Goal: Information Seeking & Learning: Learn about a topic

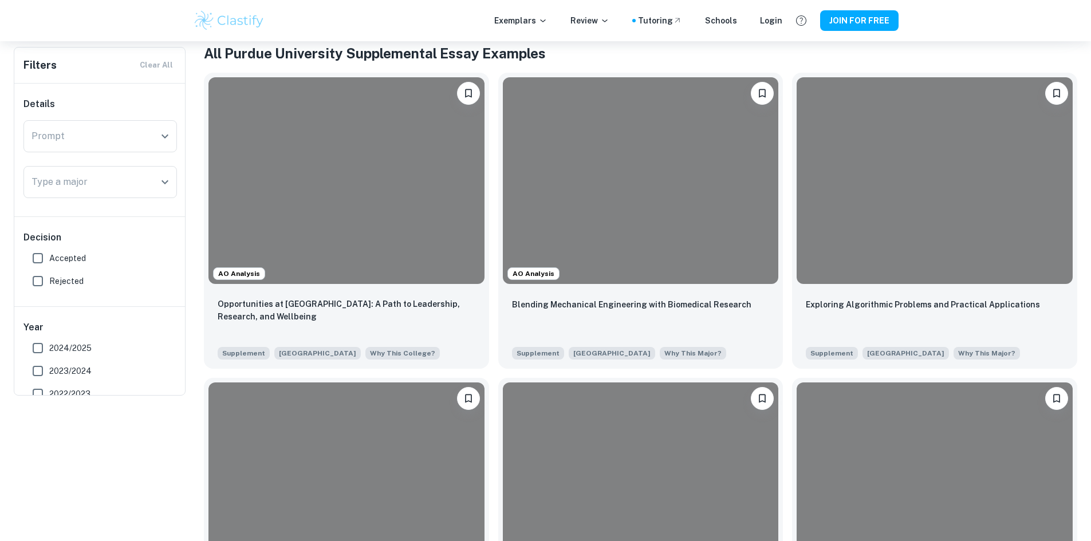
scroll to position [229, 0]
click at [80, 198] on div "Type a major" at bounding box center [99, 182] width 153 height 32
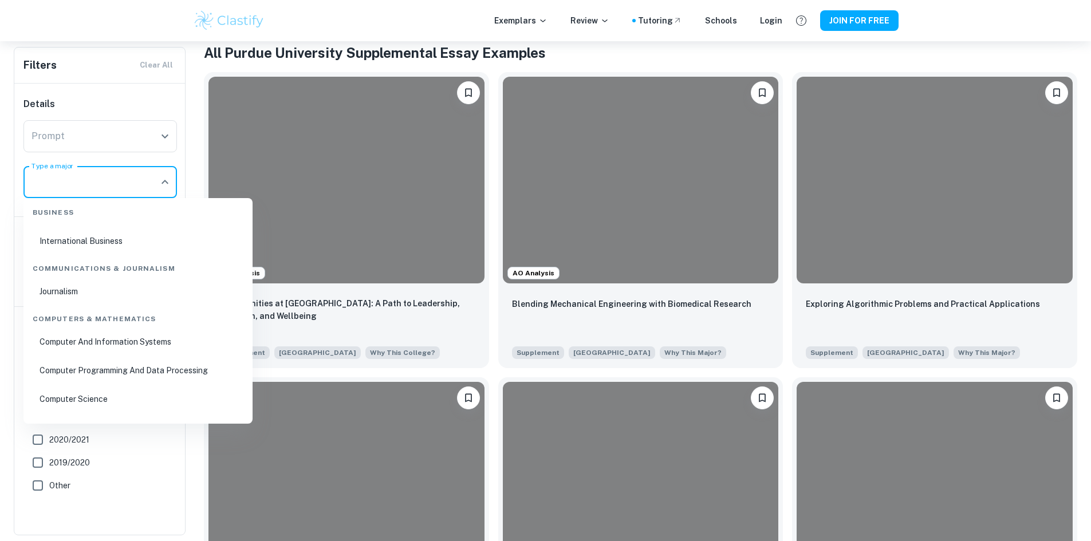
scroll to position [458, 0]
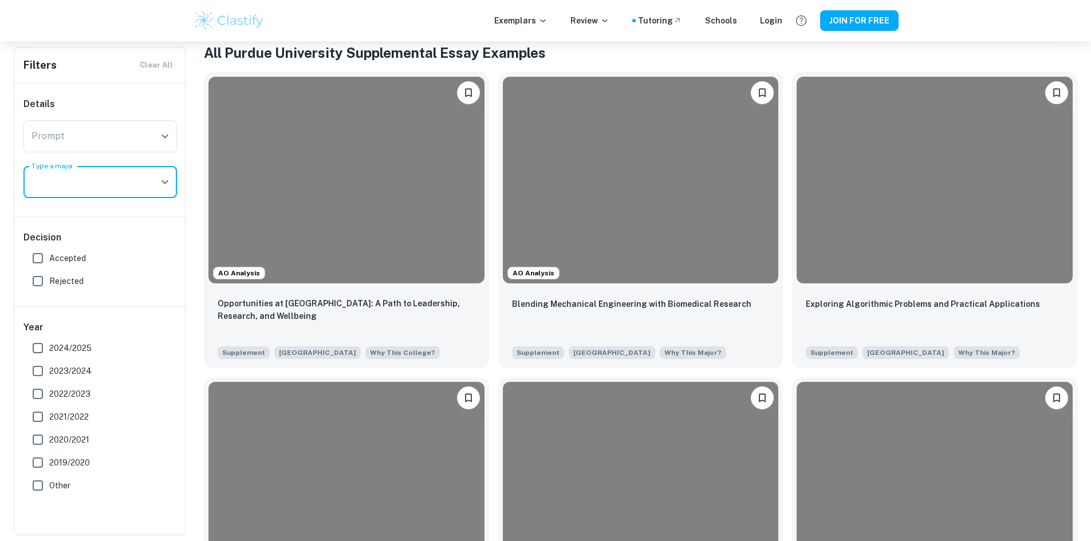
click at [65, 192] on input "Type a major" at bounding box center [92, 182] width 126 height 22
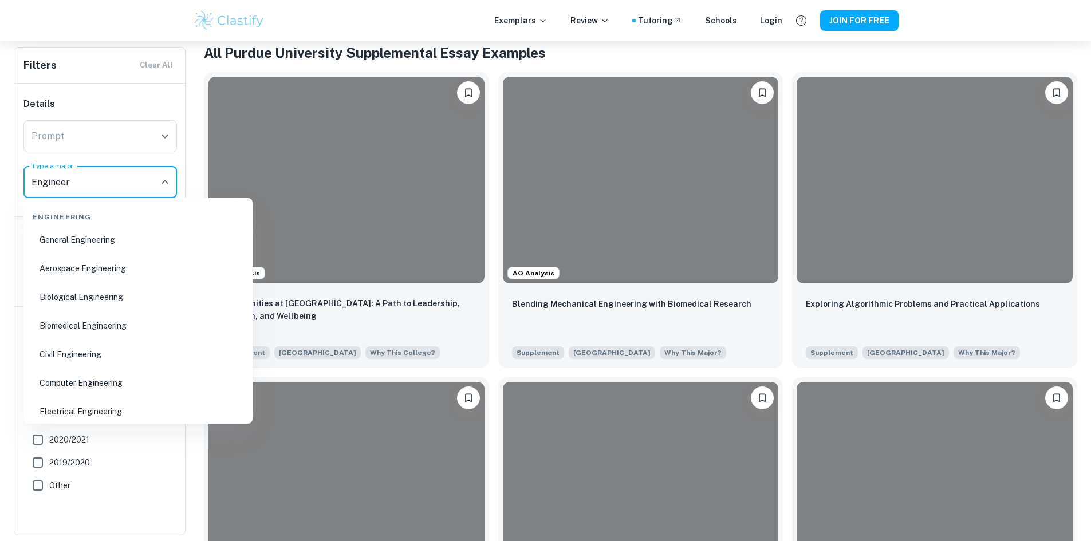
click at [61, 391] on li "Computer Engineering" at bounding box center [138, 383] width 220 height 26
type input "Engineer"
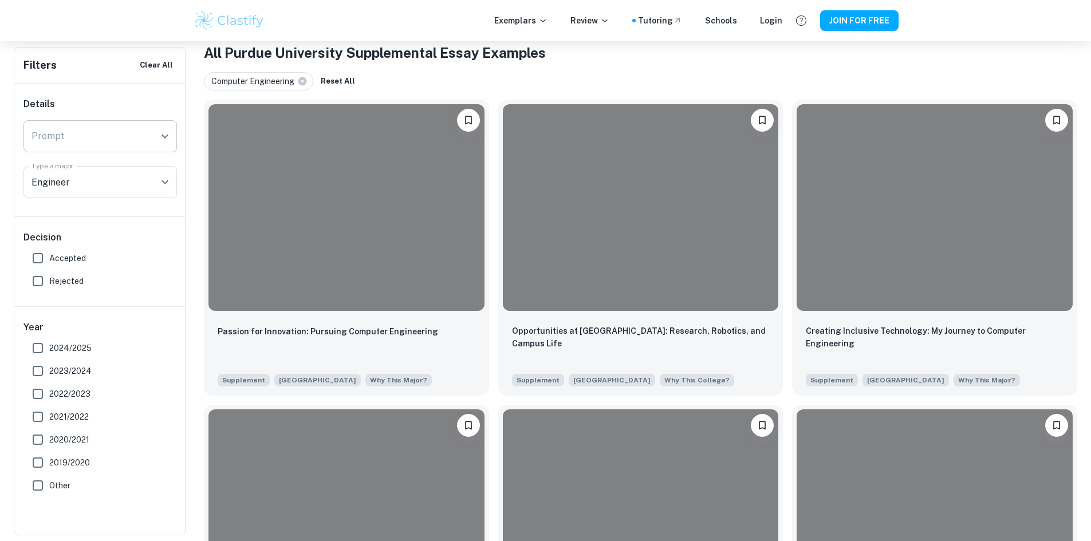
click at [74, 151] on div "Prompt" at bounding box center [99, 136] width 153 height 32
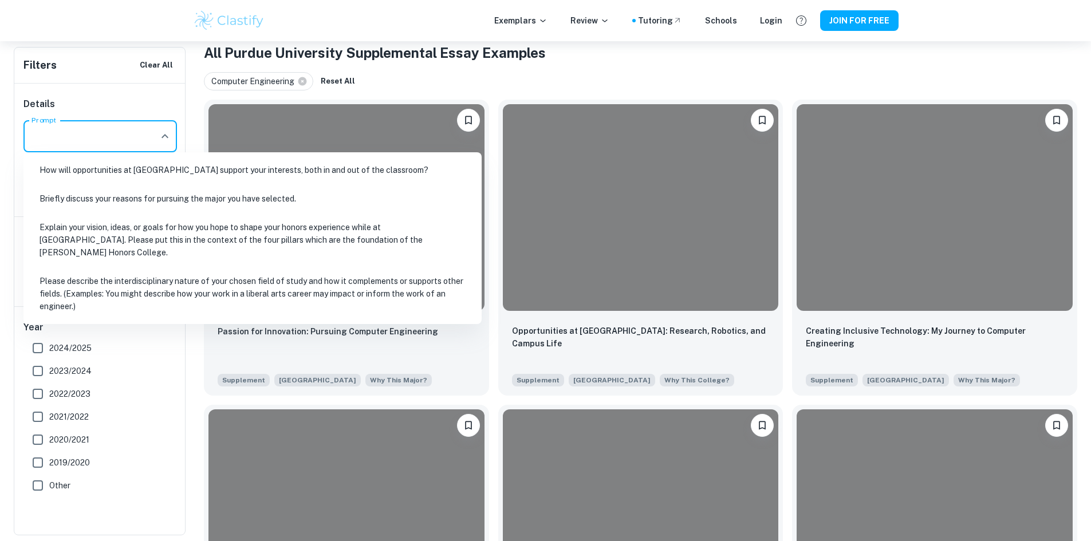
click at [90, 172] on li "How will opportunities at [GEOGRAPHIC_DATA] support your interests, both in and…" at bounding box center [252, 170] width 449 height 26
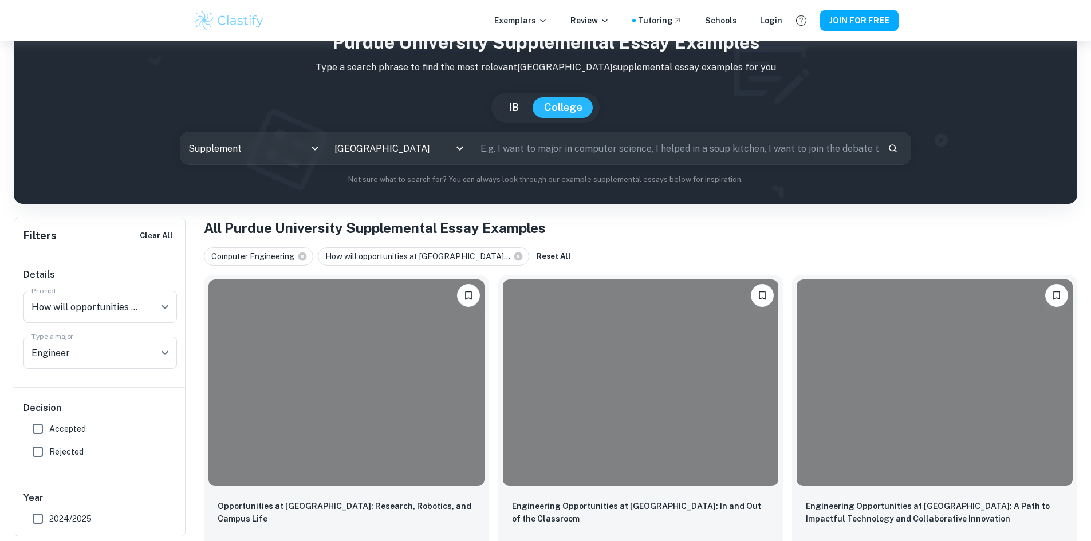
scroll to position [47, 0]
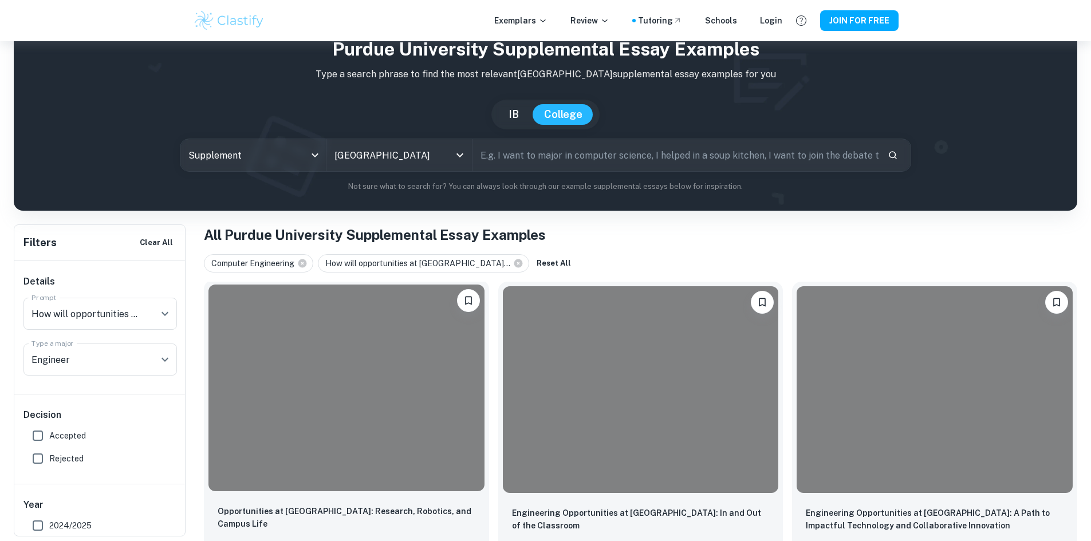
click at [337, 365] on div at bounding box center [346, 388] width 276 height 207
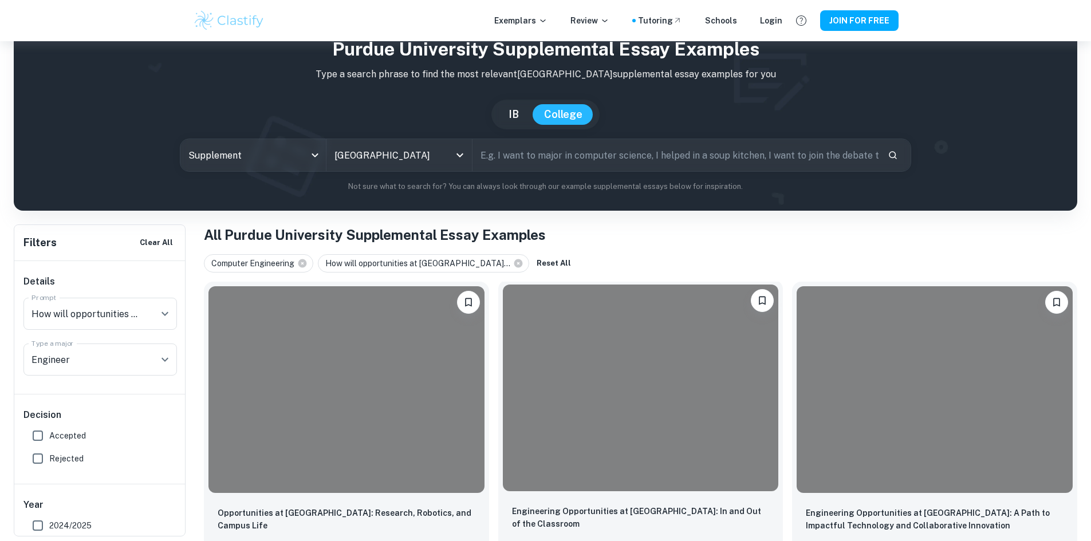
click at [503, 368] on div at bounding box center [641, 388] width 276 height 207
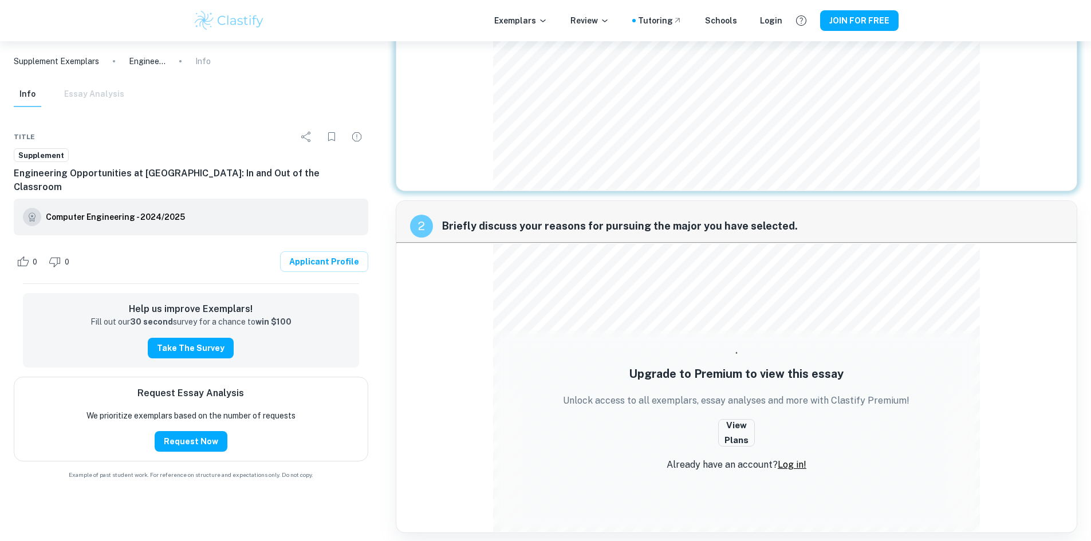
scroll to position [236, 0]
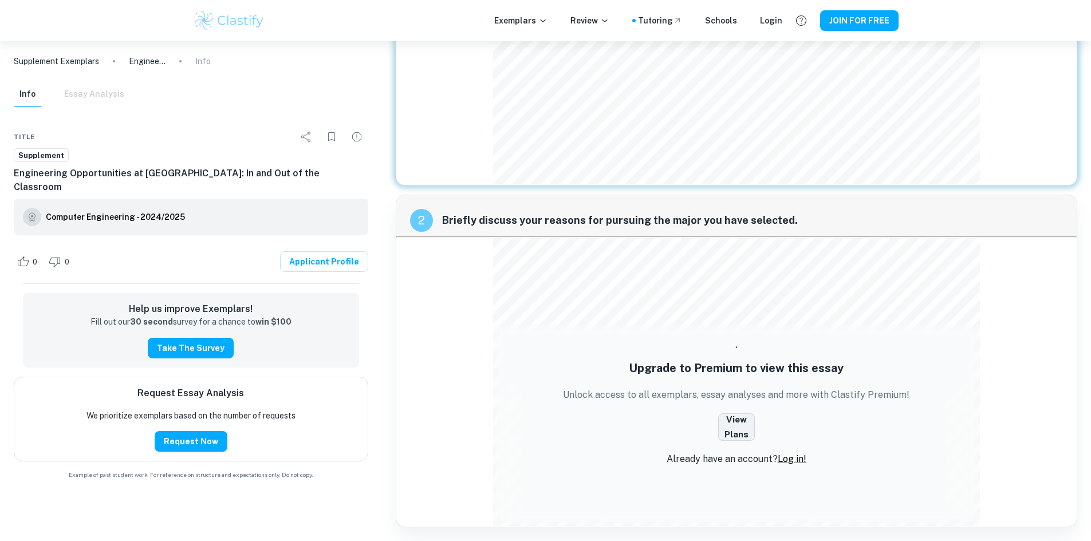
click at [721, 423] on button "View Plans" at bounding box center [736, 426] width 37 height 27
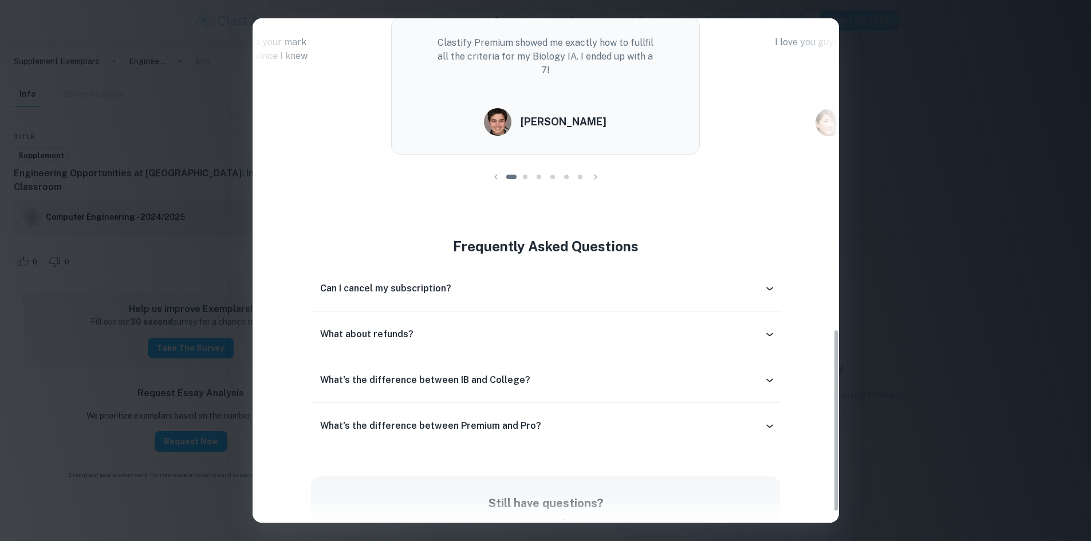
scroll to position [744, 0]
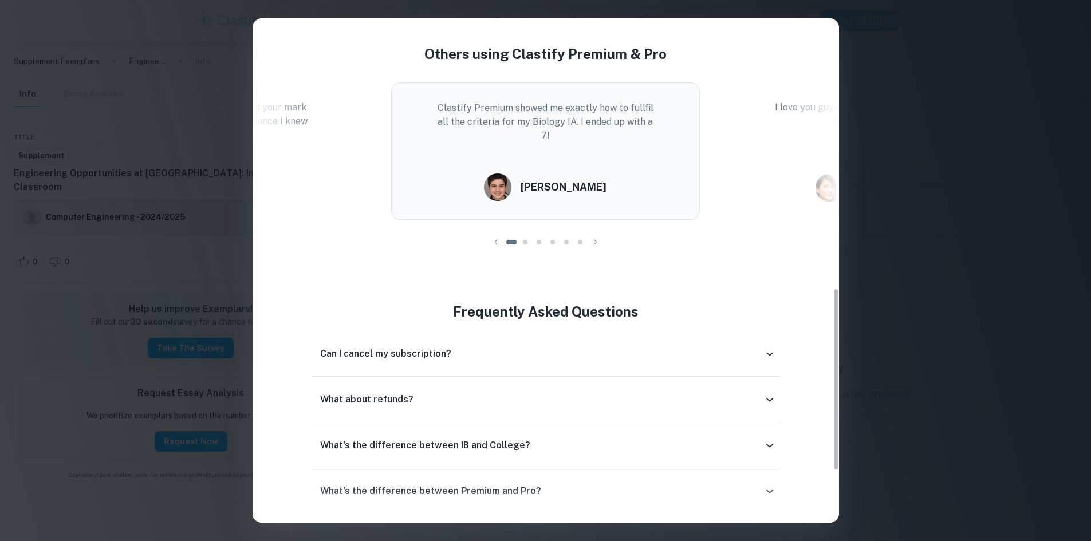
click at [595, 236] on icon "button" at bounding box center [595, 241] width 11 height 11
click at [927, 291] on div "Easily Ace Your IB Coursework & Crush College Essays. Get Clastify Premium Get …" at bounding box center [545, 270] width 1091 height 541
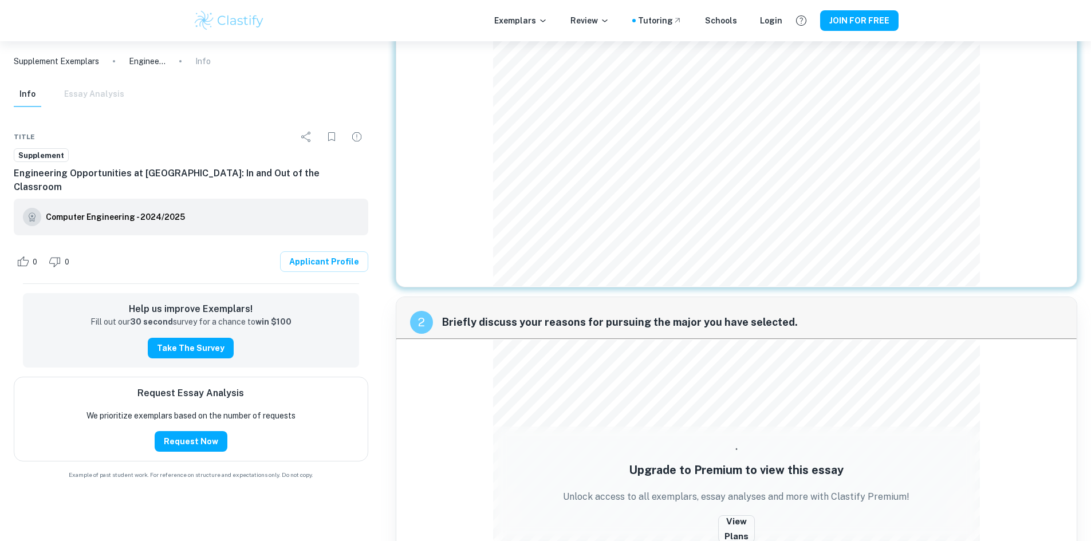
scroll to position [0, 0]
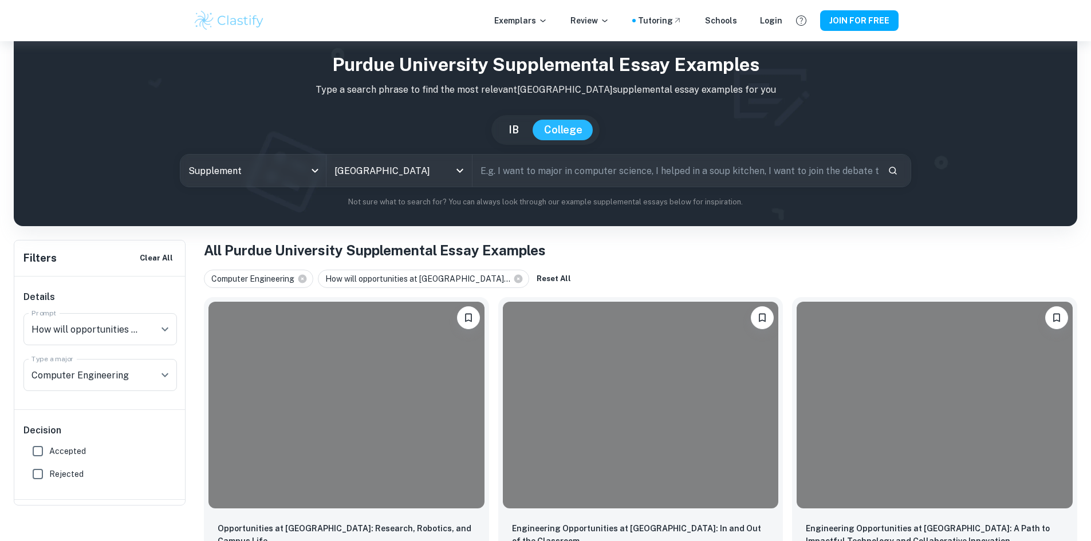
scroll to position [47, 0]
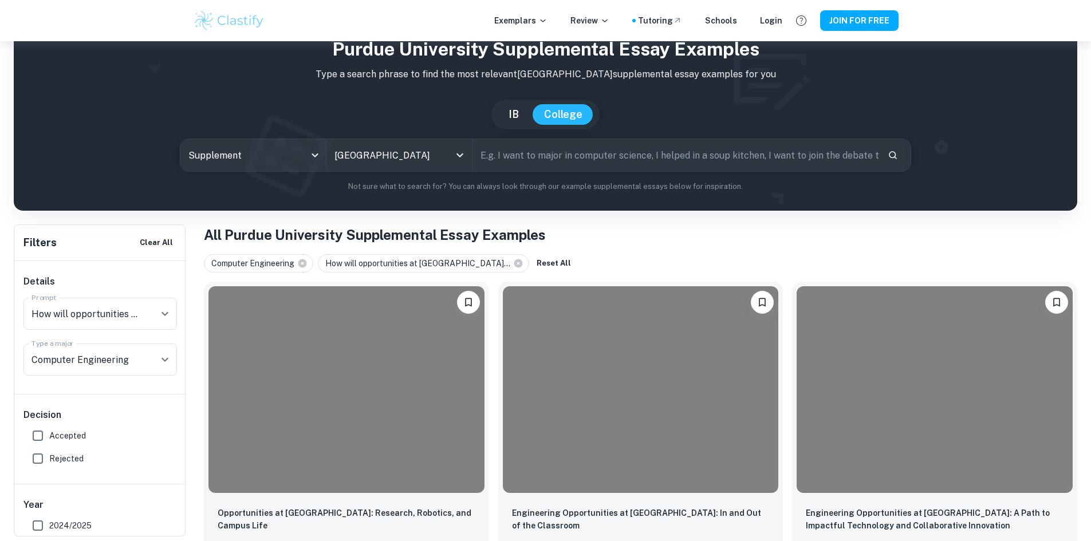
click at [36, 439] on input "Accepted" at bounding box center [37, 435] width 23 height 23
checkbox input "true"
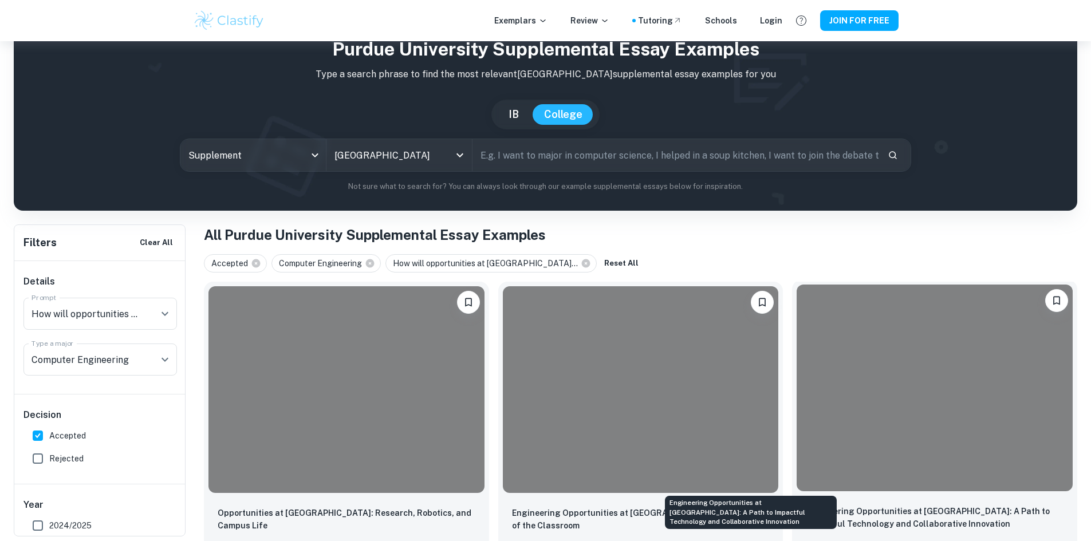
click at [806, 505] on p "Engineering Opportunities at [GEOGRAPHIC_DATA]: A Path to Impactful Technology …" at bounding box center [935, 517] width 258 height 25
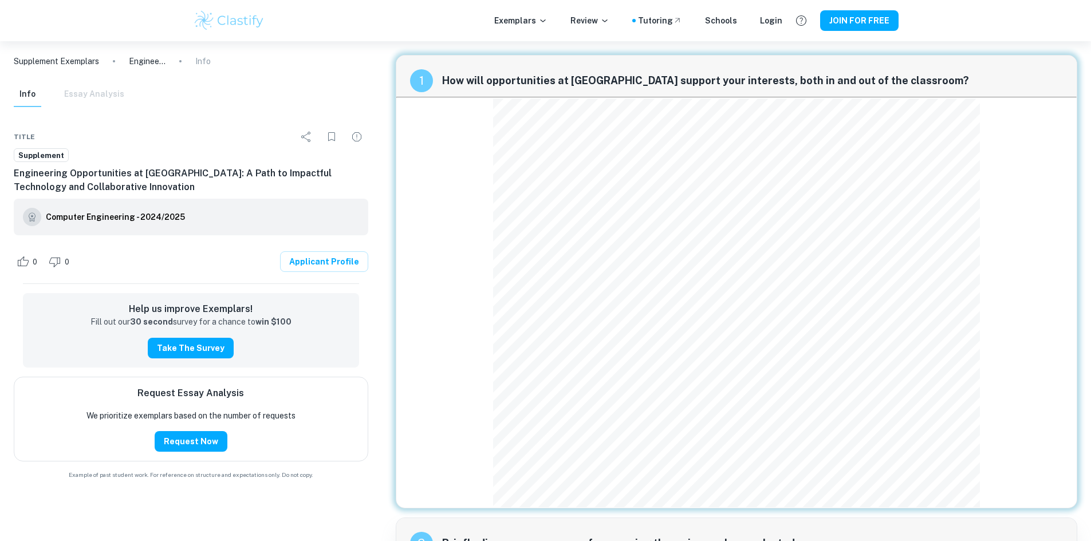
drag, startPoint x: 469, startPoint y: 365, endPoint x: 1035, endPoint y: 405, distance: 567.1
click at [1035, 405] on div "1 How will opportunities at [GEOGRAPHIC_DATA] support your interests, both in a…" at bounding box center [736, 281] width 681 height 453
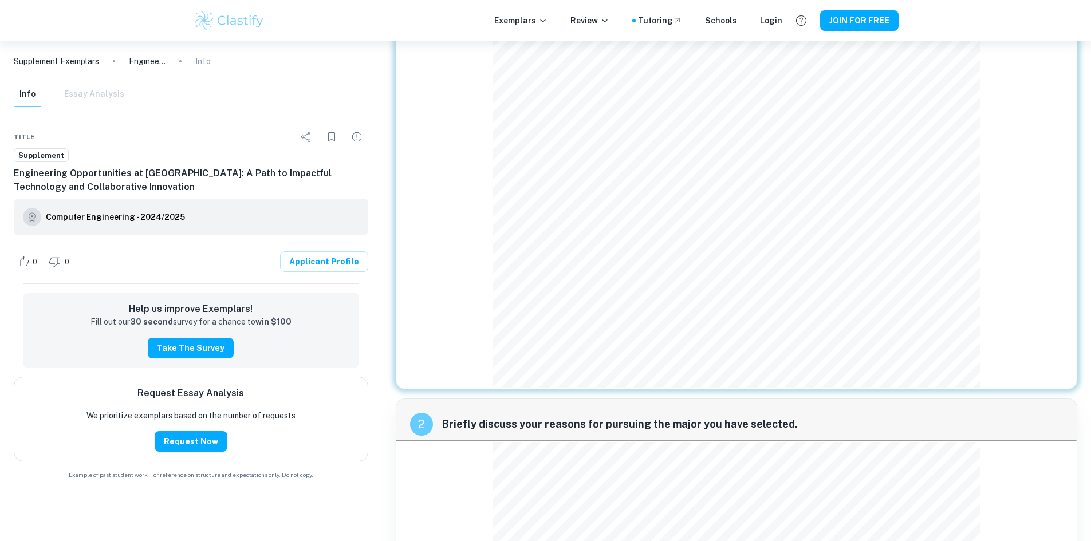
scroll to position [286, 0]
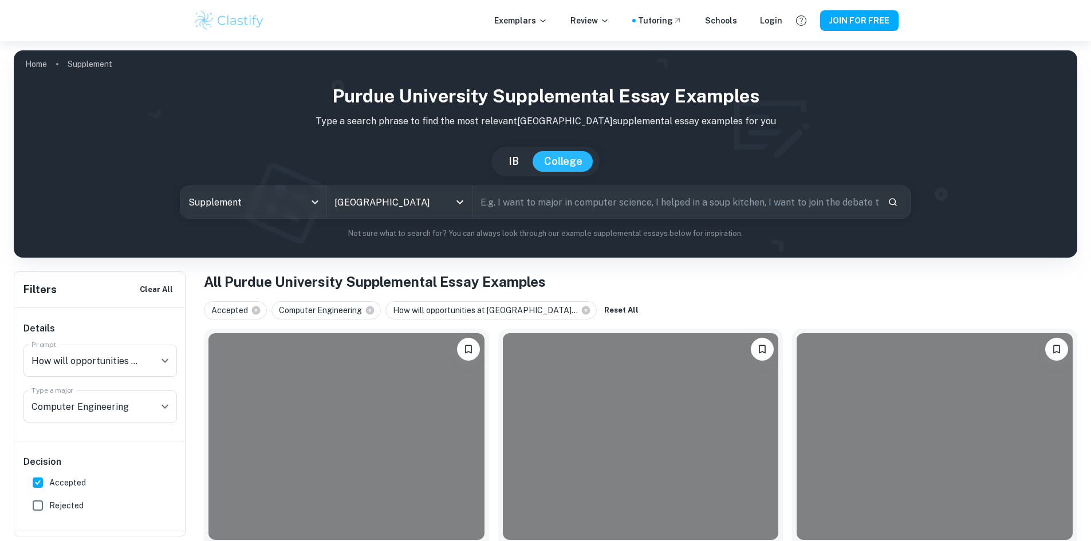
click at [124, 390] on div "Details Prompt How will opportunities at [GEOGRAPHIC_DATA] support your interes…" at bounding box center [100, 374] width 172 height 133
click at [158, 406] on icon "Open" at bounding box center [165, 407] width 14 height 14
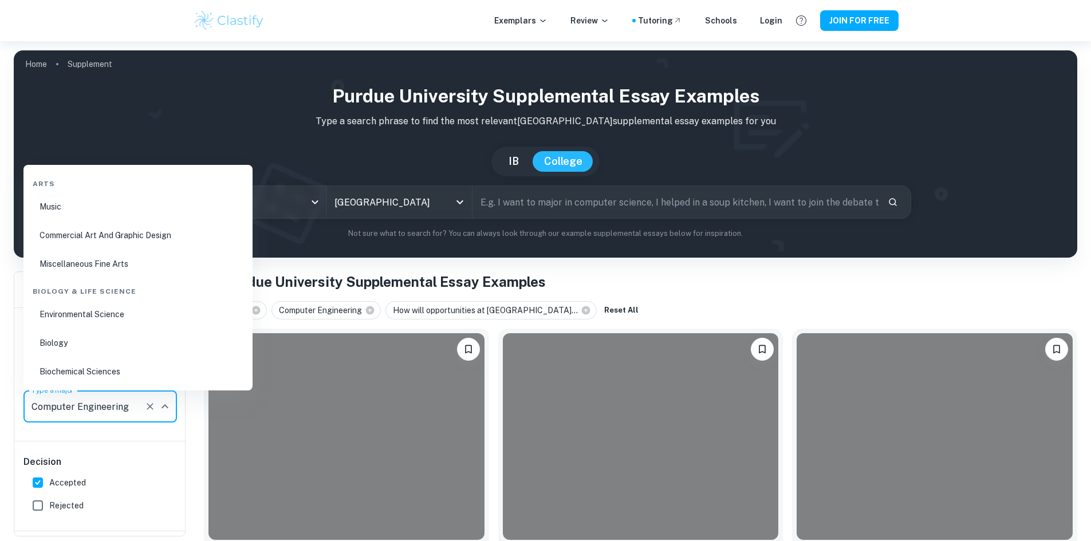
scroll to position [852, 0]
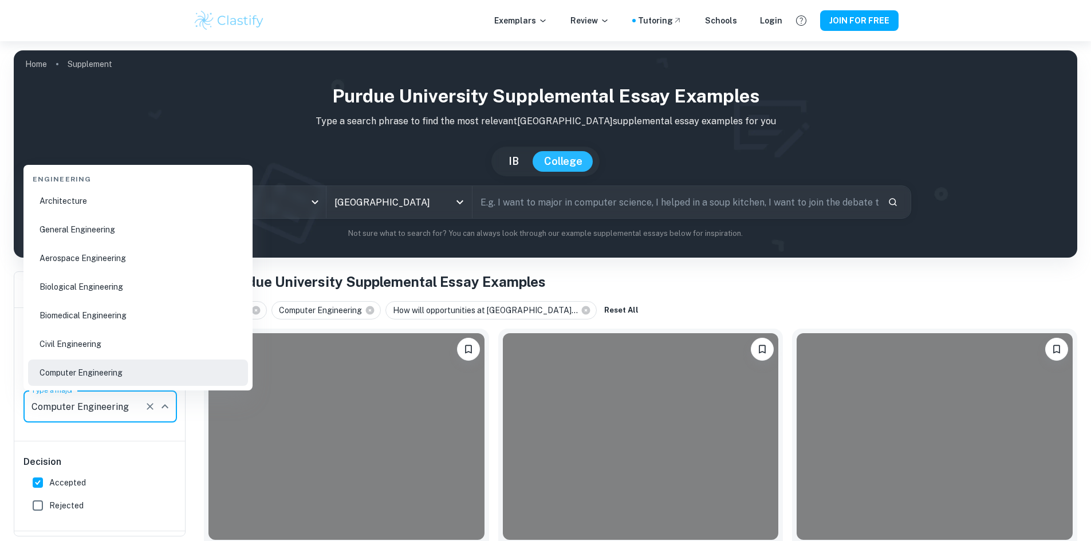
click at [147, 411] on icon "Clear" at bounding box center [149, 406] width 11 height 11
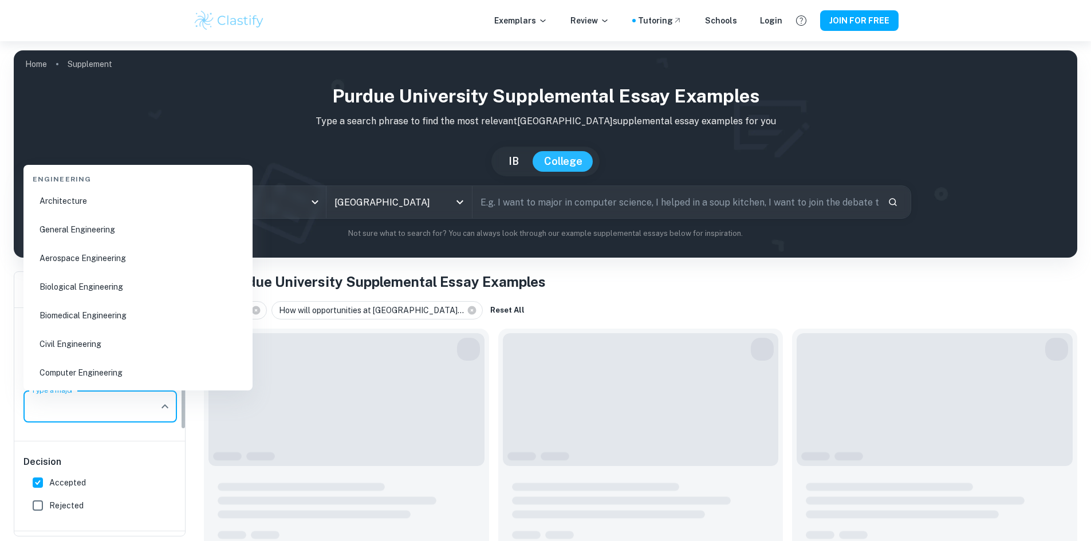
scroll to position [0, 0]
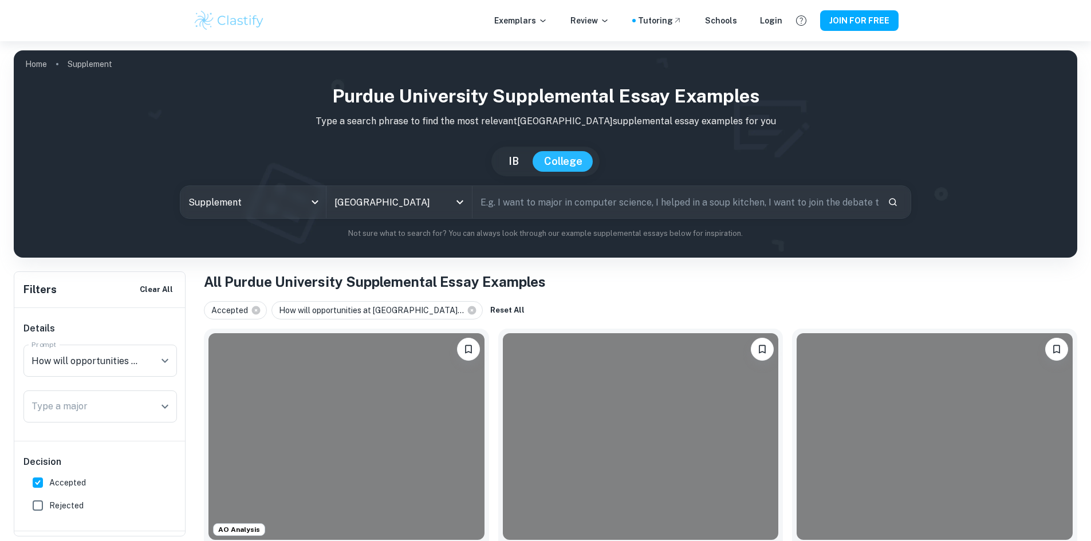
click at [602, 303] on div "Accepted How will opportunities at [GEOGRAPHIC_DATA]... Reset All" at bounding box center [640, 310] width 873 height 18
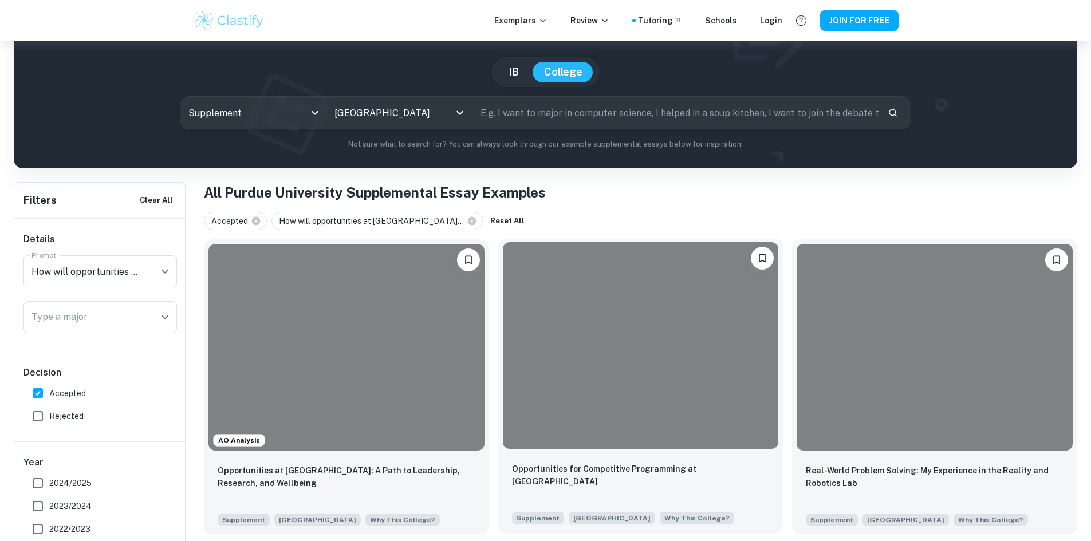
scroll to position [229, 0]
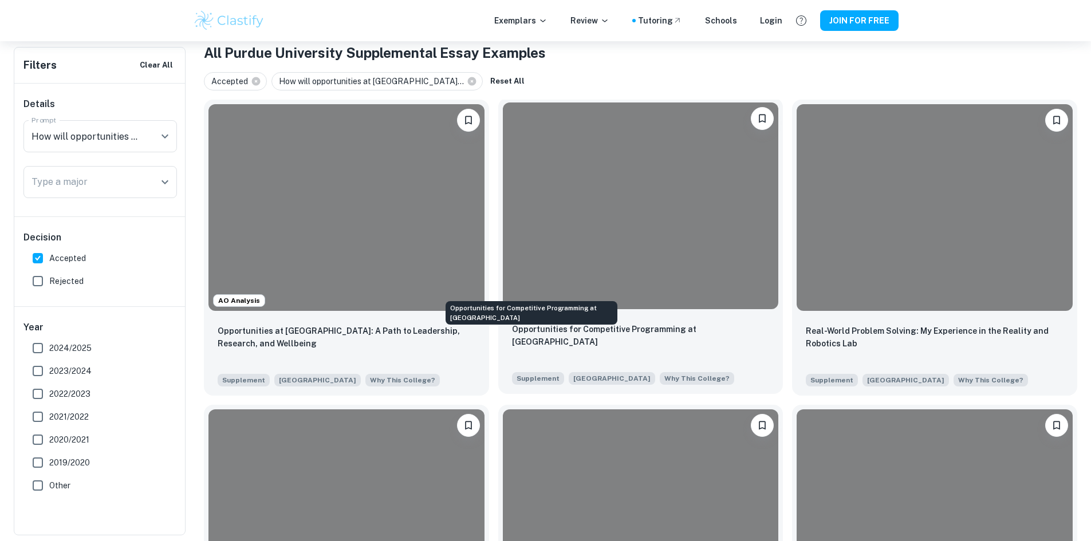
click at [574, 323] on p "Opportunities for Competitive Programming at [GEOGRAPHIC_DATA]" at bounding box center [641, 335] width 258 height 25
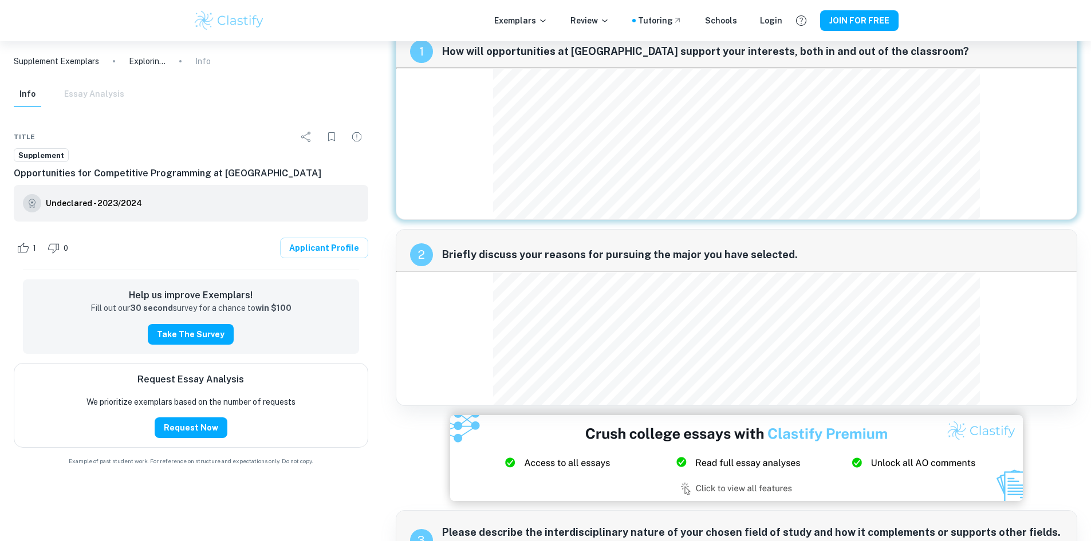
scroll to position [57, 0]
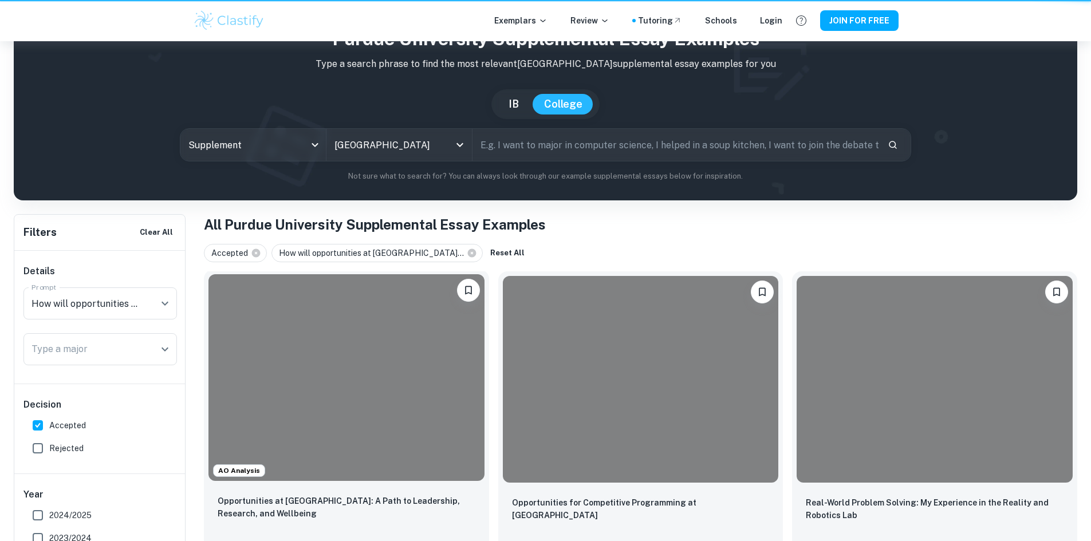
scroll to position [229, 0]
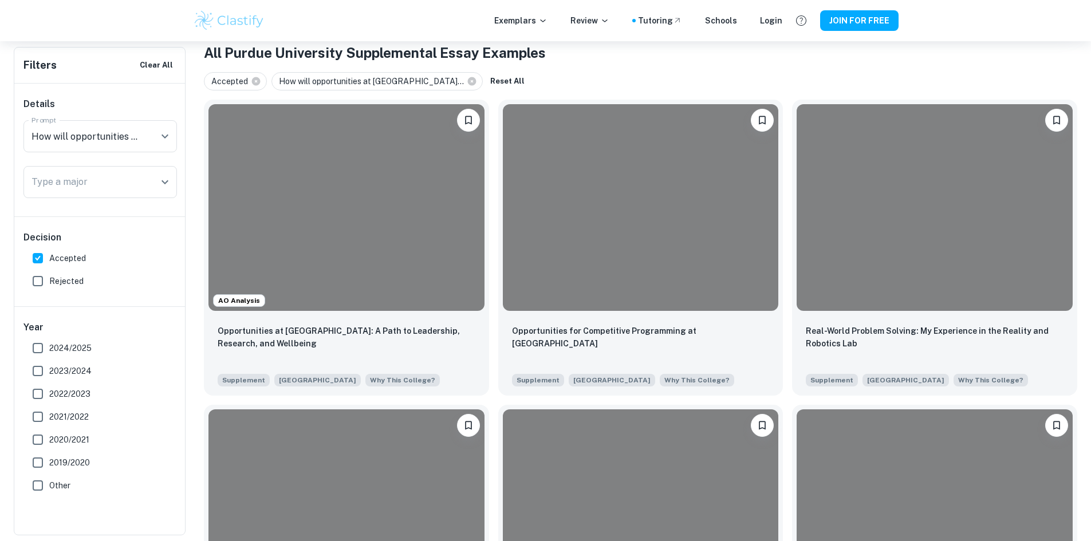
click at [57, 165] on div "Details Prompt How will opportunities at [GEOGRAPHIC_DATA] support your interes…" at bounding box center [100, 150] width 172 height 133
click at [56, 175] on div "Type a major Type a major" at bounding box center [99, 182] width 153 height 32
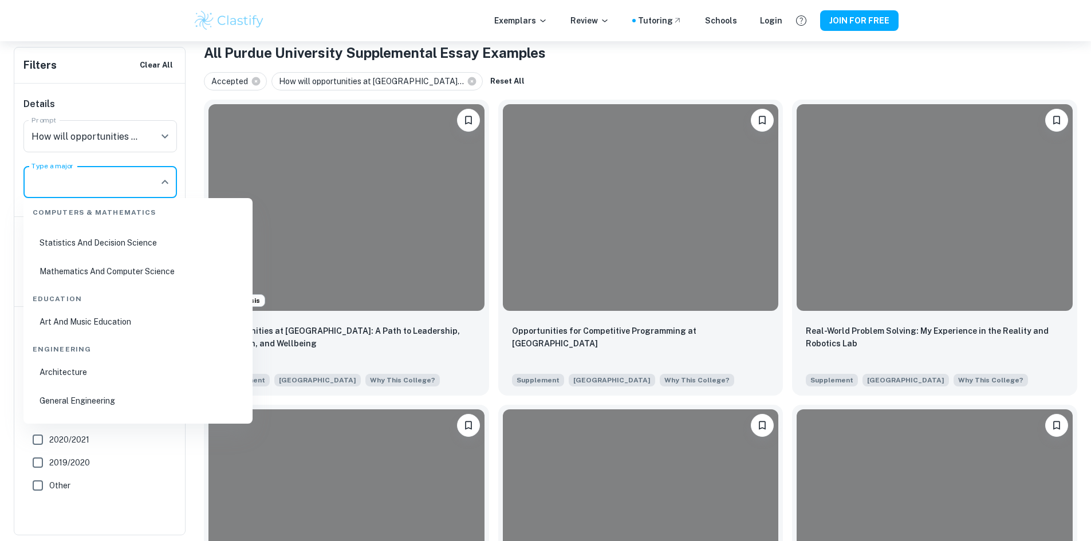
scroll to position [744, 0]
click at [43, 371] on li "General Engineering" at bounding box center [138, 370] width 220 height 26
type input "General Engineering"
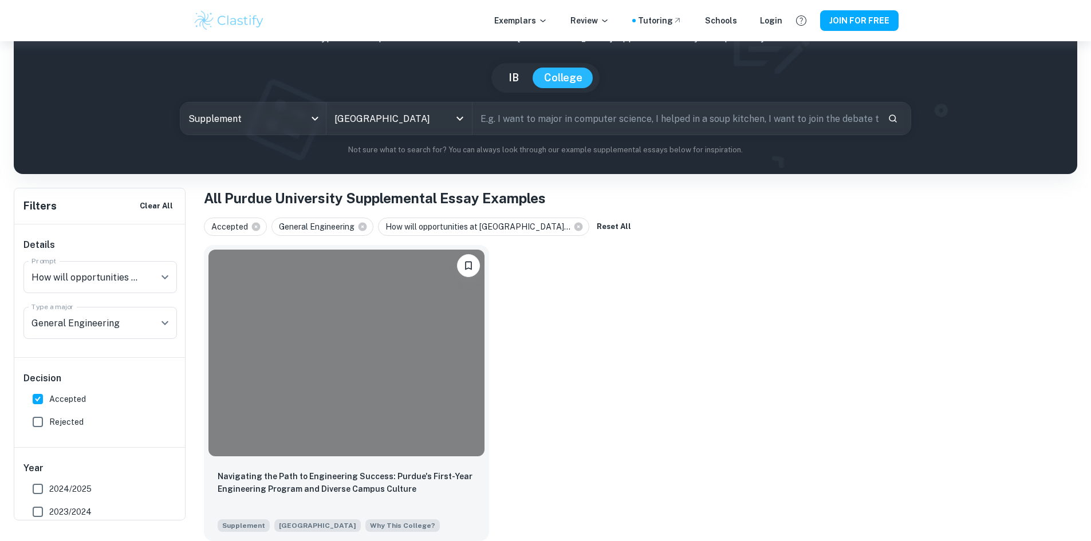
scroll to position [47, 0]
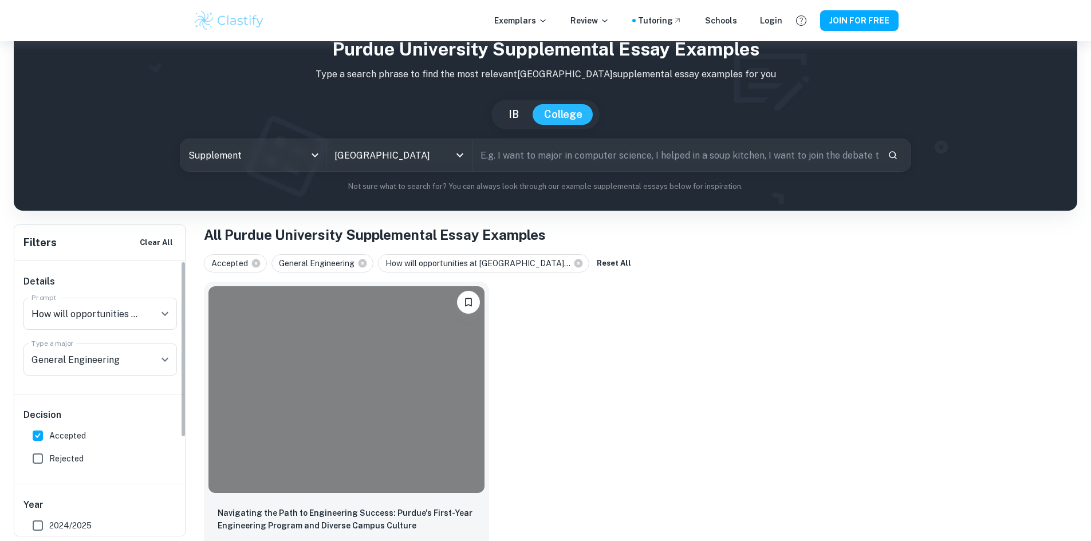
click at [47, 436] on input "Accepted" at bounding box center [37, 435] width 23 height 23
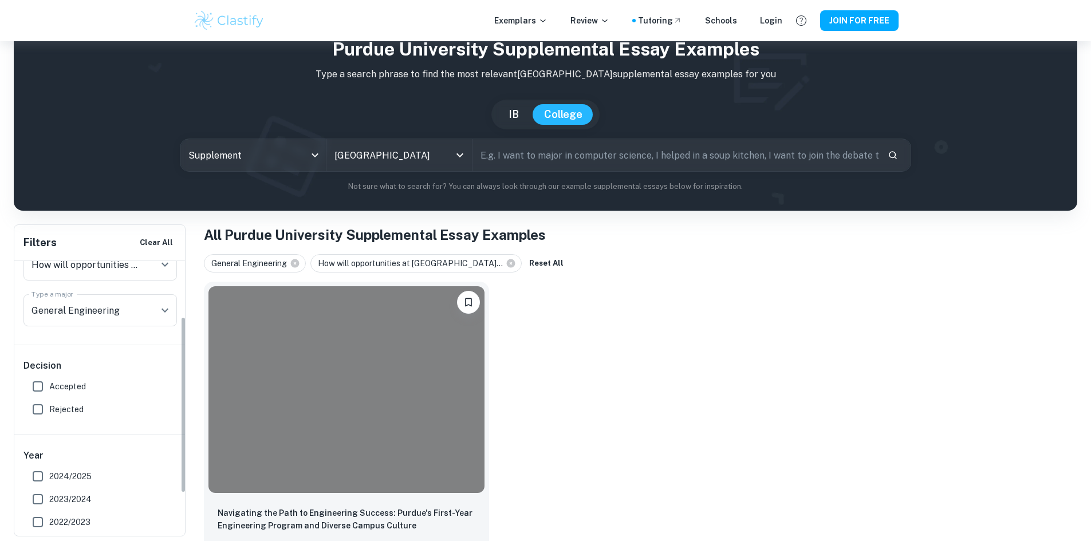
scroll to position [152, 0]
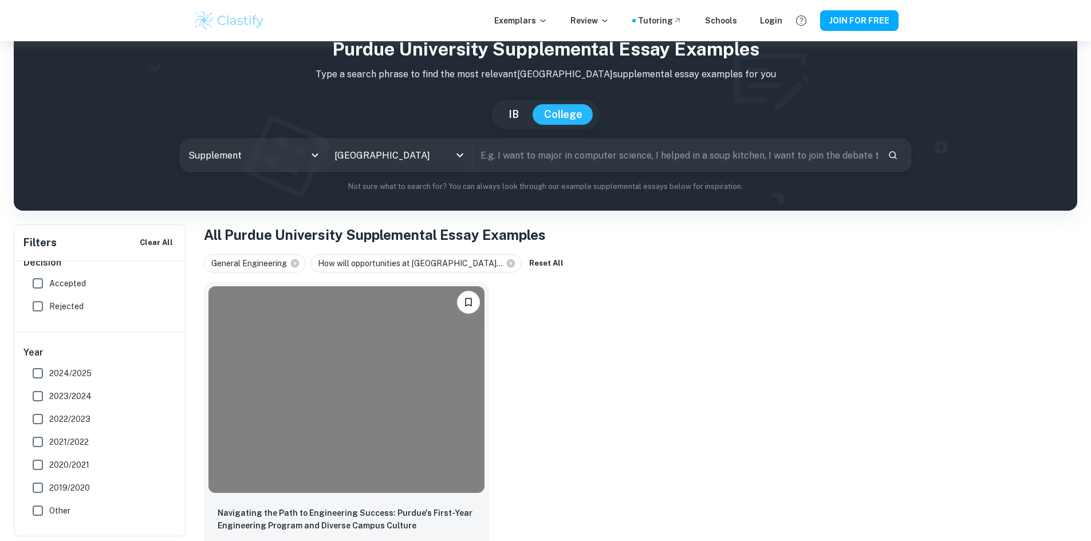
click at [42, 284] on input "Accepted" at bounding box center [37, 283] width 23 height 23
checkbox input "true"
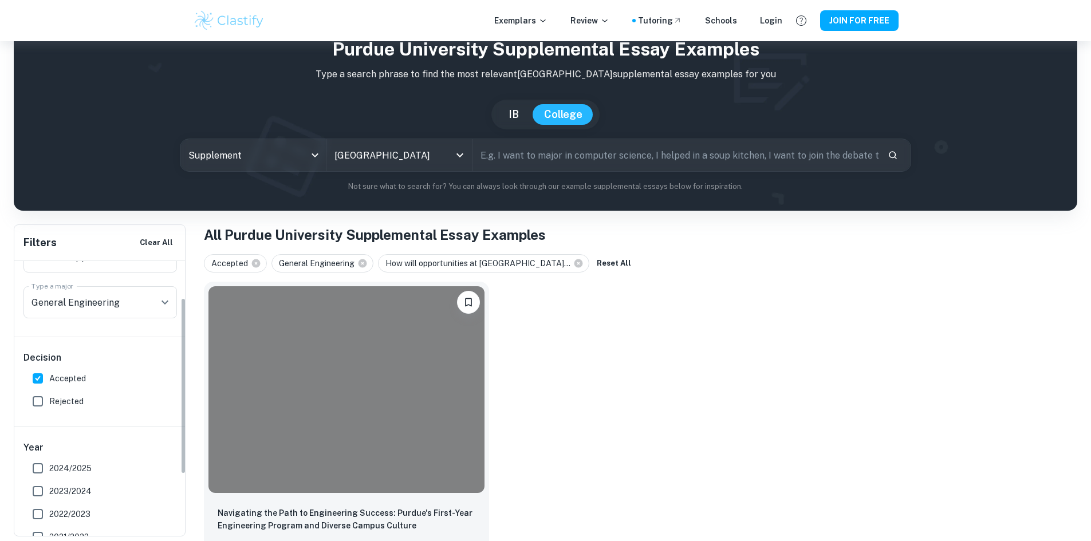
scroll to position [0, 0]
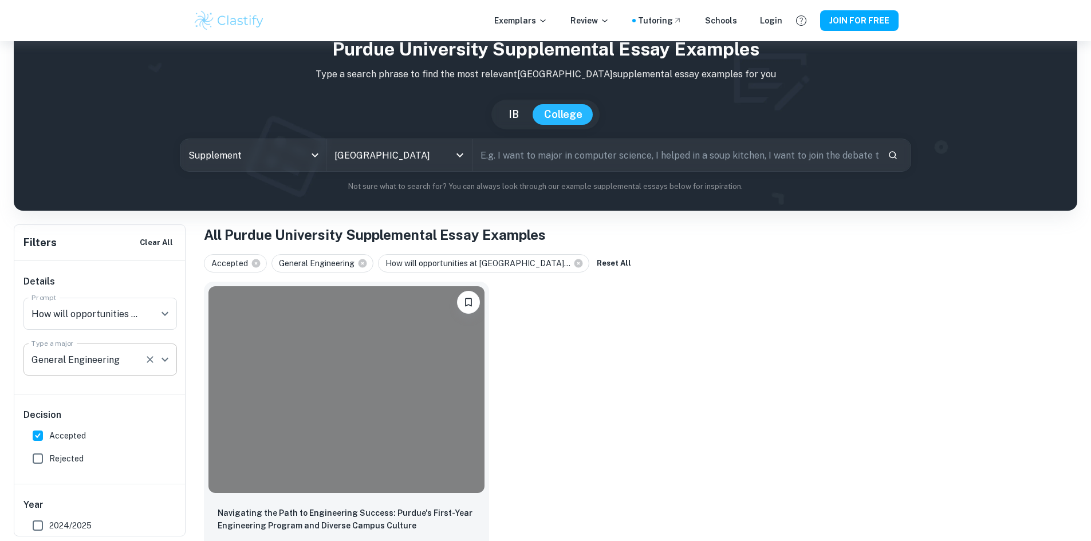
click at [146, 362] on icon "Clear" at bounding box center [149, 359] width 11 height 11
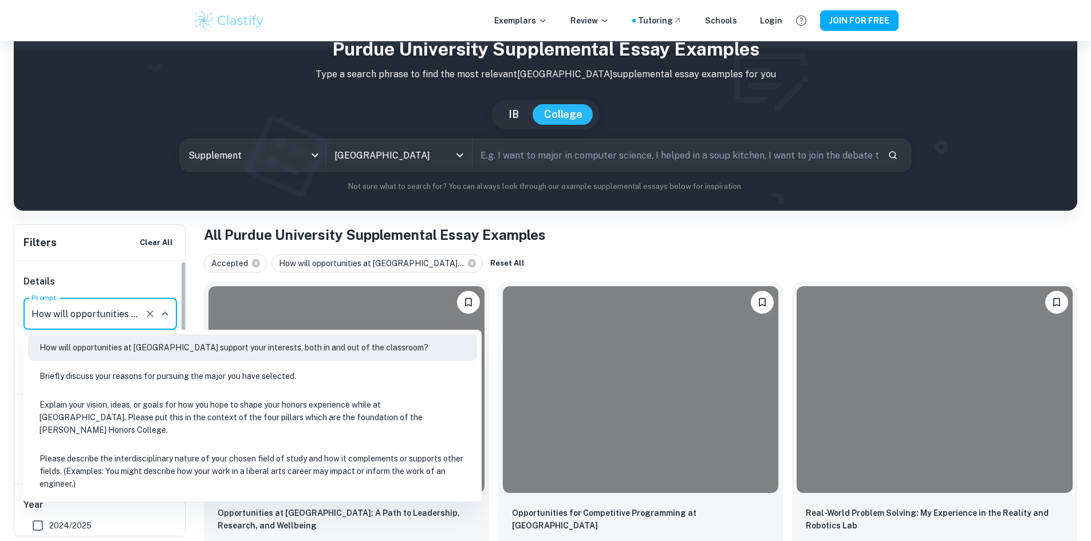
click at [136, 321] on input "How will opportunities at [GEOGRAPHIC_DATA] support your interests, both in and…" at bounding box center [84, 314] width 111 height 22
drag, startPoint x: 136, startPoint y: 321, endPoint x: 667, endPoint y: 200, distance: 544.9
drag, startPoint x: 667, startPoint y: 200, endPoint x: 603, endPoint y: 231, distance: 71.2
click at [603, 231] on h1 "All Purdue University Supplemental Essay Examples" at bounding box center [640, 234] width 873 height 21
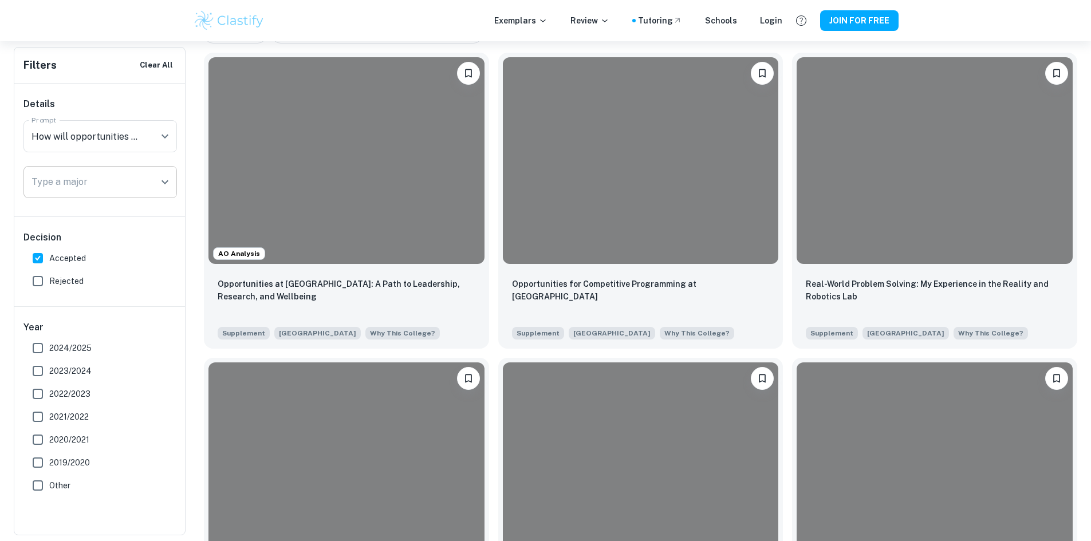
scroll to position [505, 0]
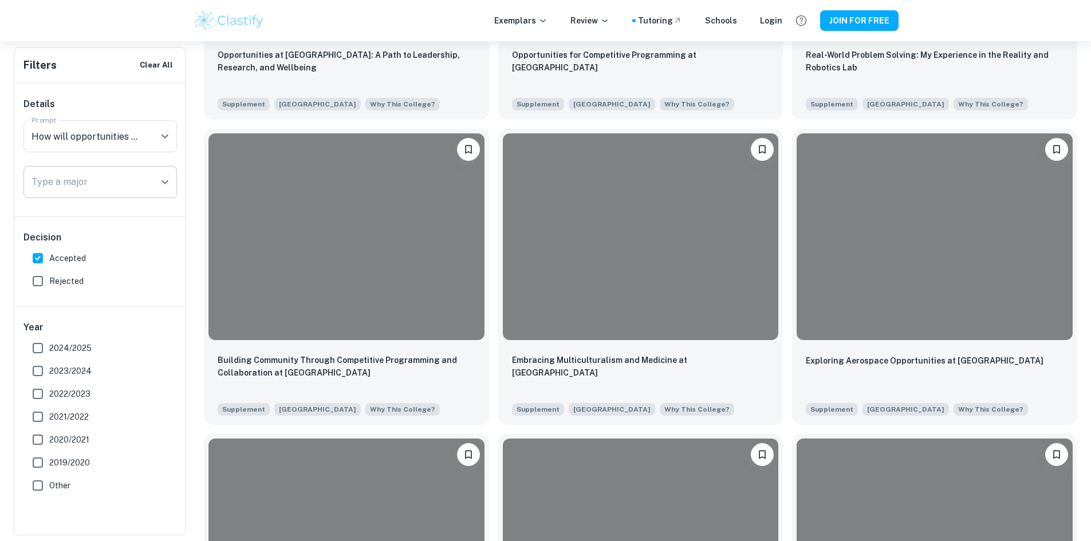
click at [56, 168] on div "Type a major" at bounding box center [99, 182] width 153 height 32
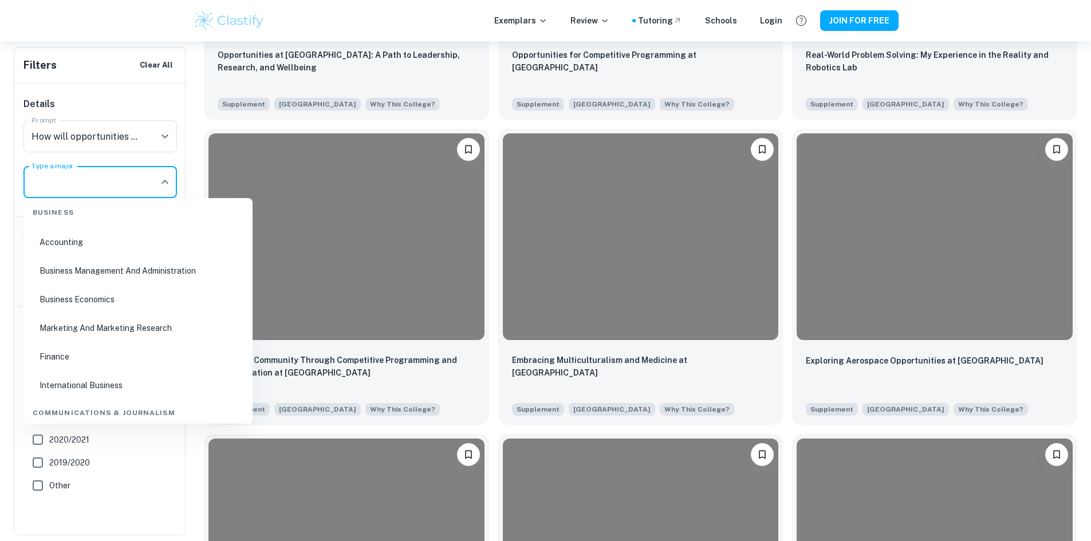
scroll to position [573, 0]
click at [65, 301] on li "Computer Science" at bounding box center [138, 298] width 220 height 26
type input "Computer Science"
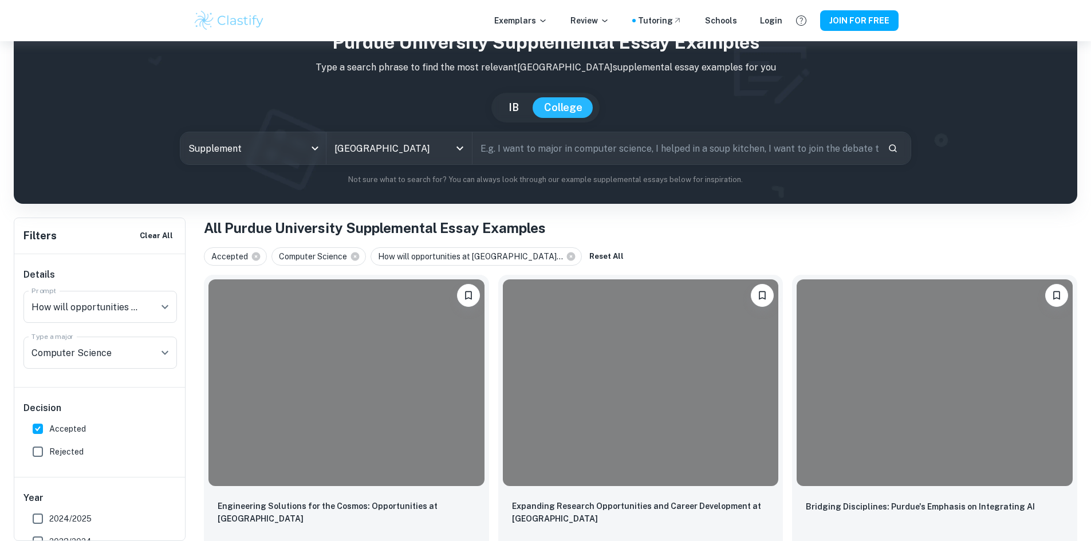
scroll to position [47, 0]
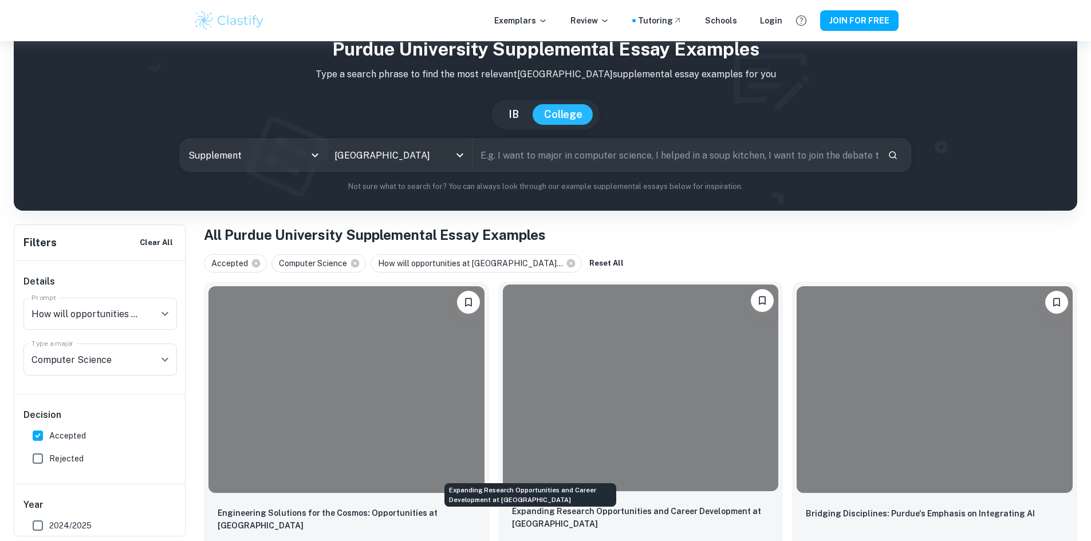
click at [545, 505] on p "Expanding Research Opportunities and Career Development at [GEOGRAPHIC_DATA]" at bounding box center [641, 517] width 258 height 25
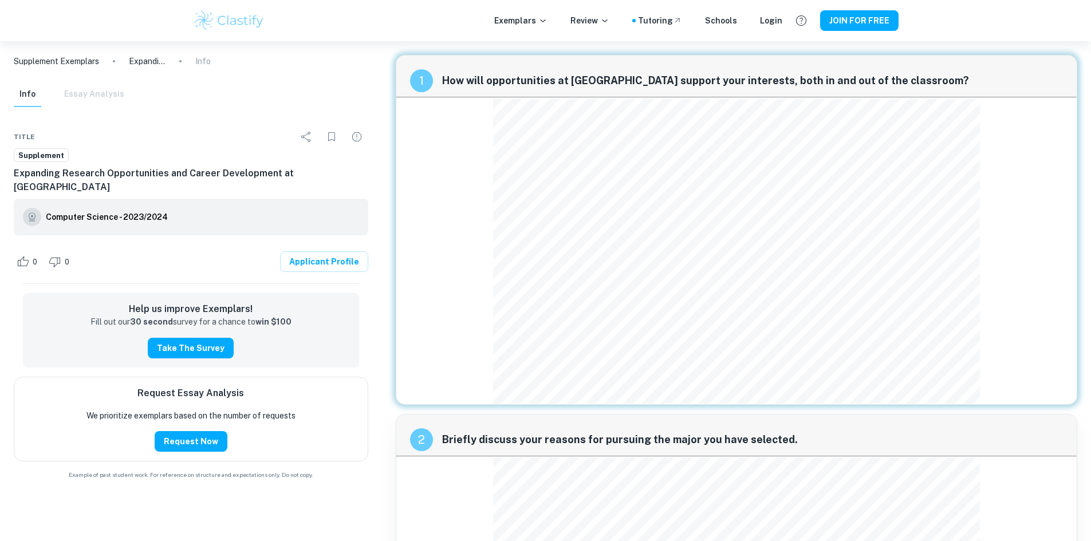
drag, startPoint x: 500, startPoint y: 440, endPoint x: 467, endPoint y: 368, distance: 79.9
click at [467, 368] on div "1 How will opportunities at [GEOGRAPHIC_DATA] support your interests, both in a…" at bounding box center [736, 230] width 681 height 350
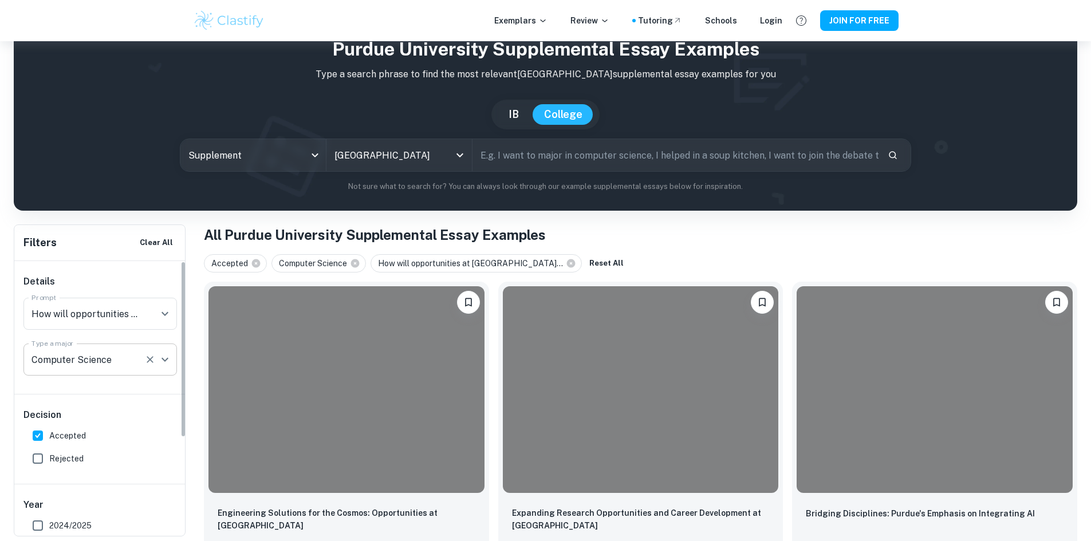
click at [86, 349] on input "Computer Science" at bounding box center [84, 360] width 111 height 22
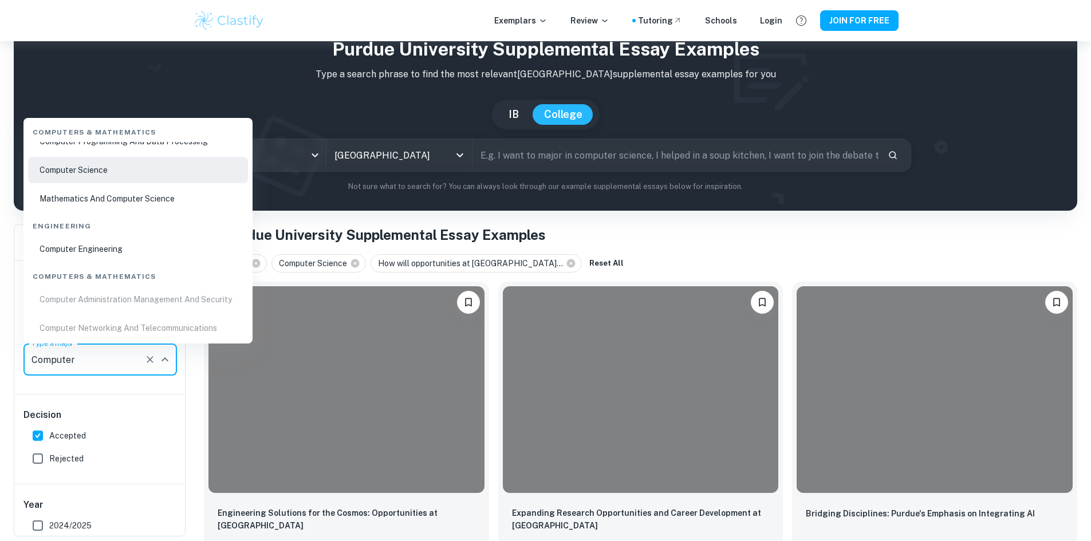
click at [92, 241] on li "Computer Engineering" at bounding box center [138, 249] width 220 height 26
type input "Computer Engineering"
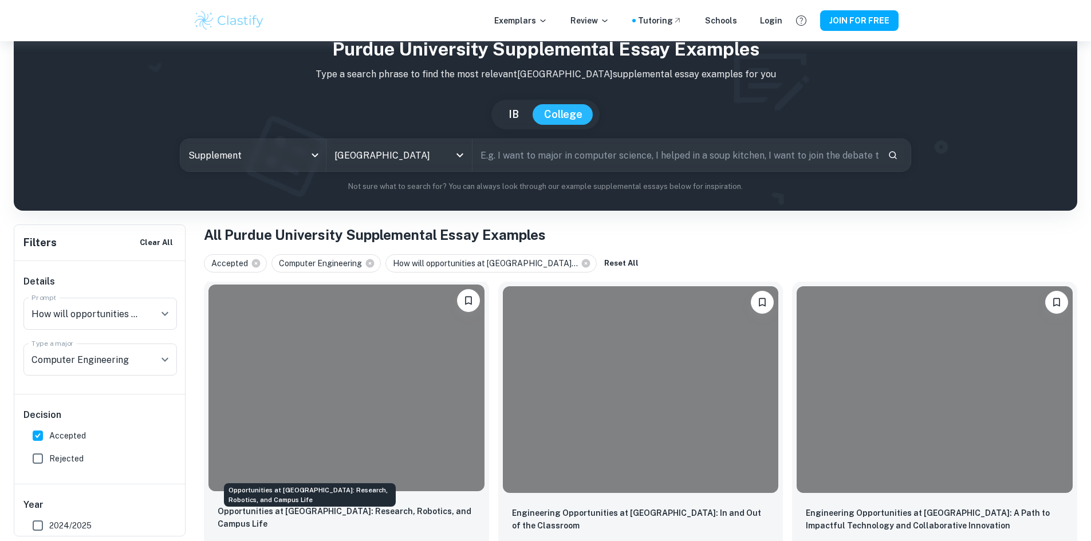
click at [265, 505] on p "Opportunities at [GEOGRAPHIC_DATA]: Research, Robotics, and Campus Life" at bounding box center [347, 517] width 258 height 25
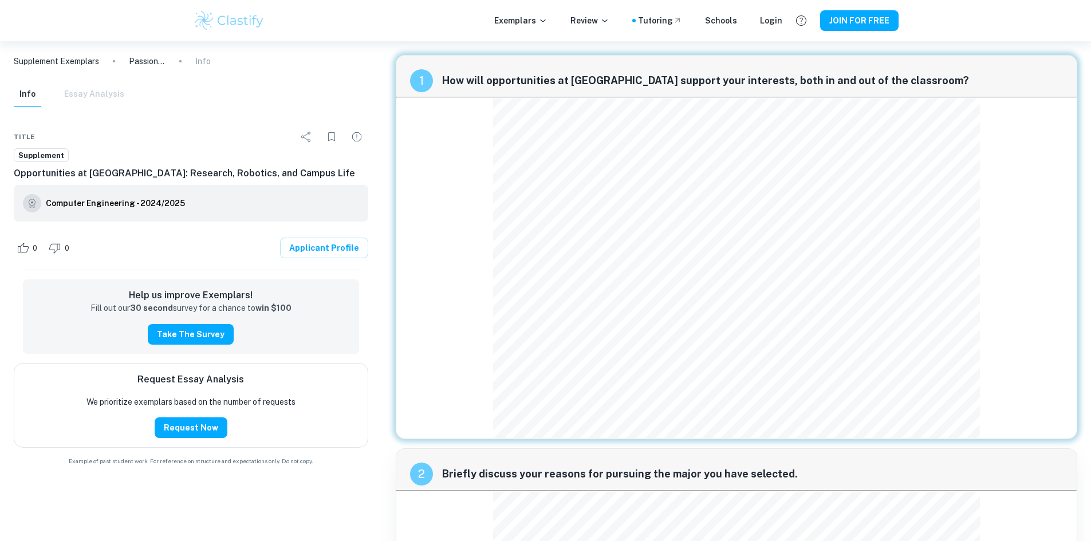
drag, startPoint x: 289, startPoint y: 435, endPoint x: 388, endPoint y: 454, distance: 100.4
click at [388, 454] on div "1 How will opportunities at [GEOGRAPHIC_DATA] support your interests, both in a…" at bounding box center [736, 448] width 700 height 805
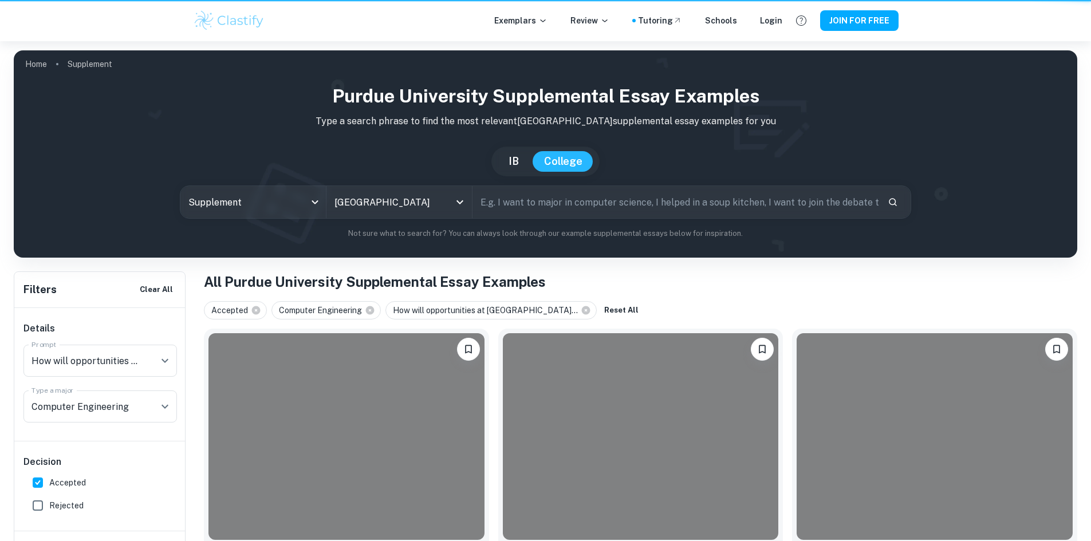
scroll to position [47, 0]
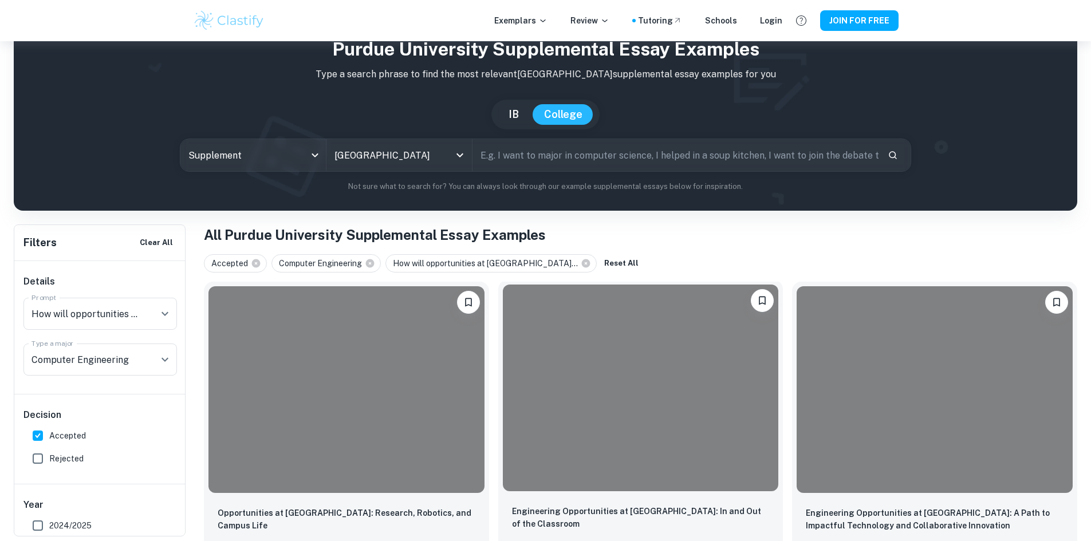
click at [500, 439] on div at bounding box center [640, 388] width 285 height 216
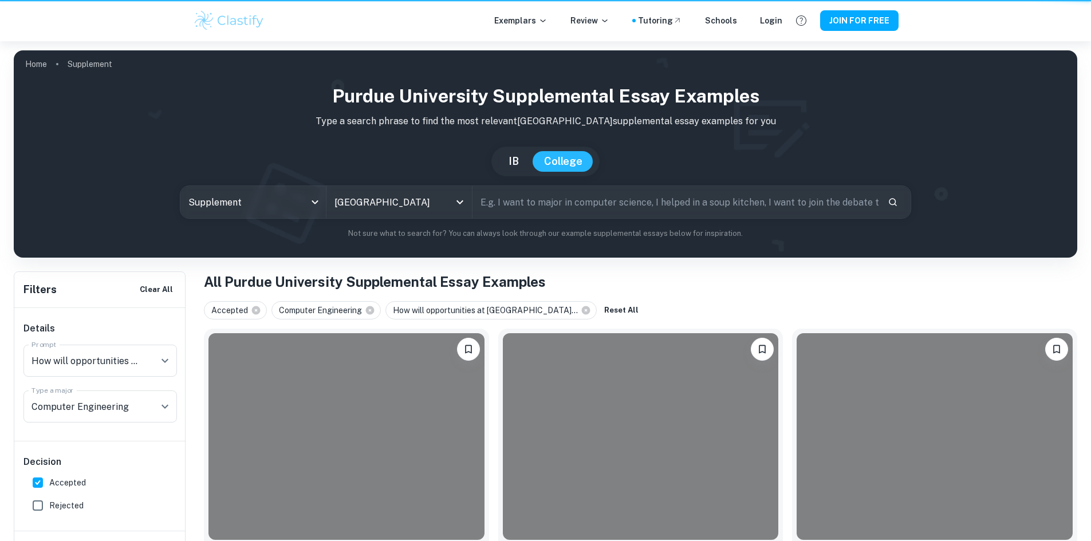
scroll to position [47, 0]
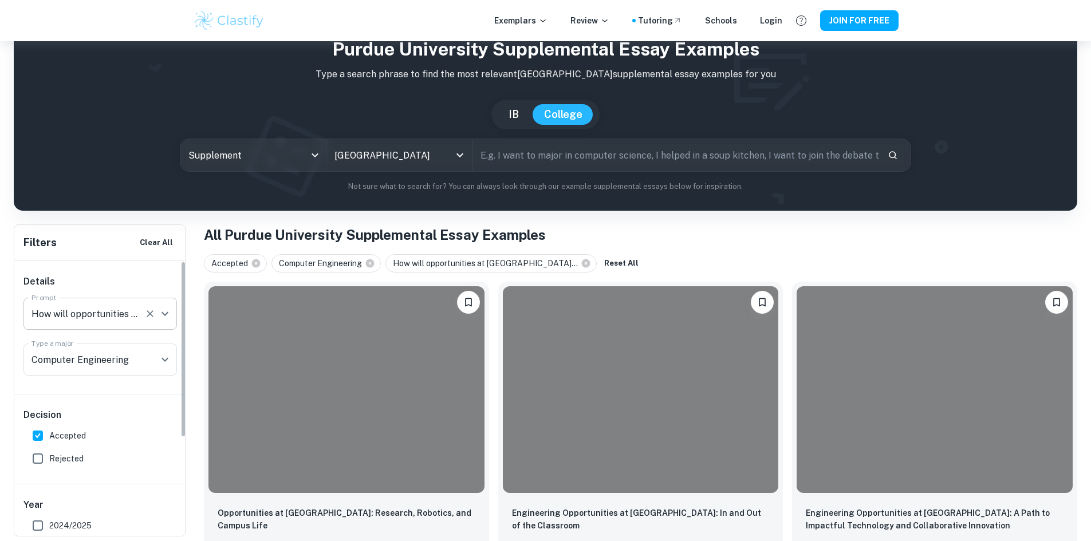
click at [127, 313] on input "How will opportunities at [GEOGRAPHIC_DATA] support your interests, both in and…" at bounding box center [84, 314] width 111 height 22
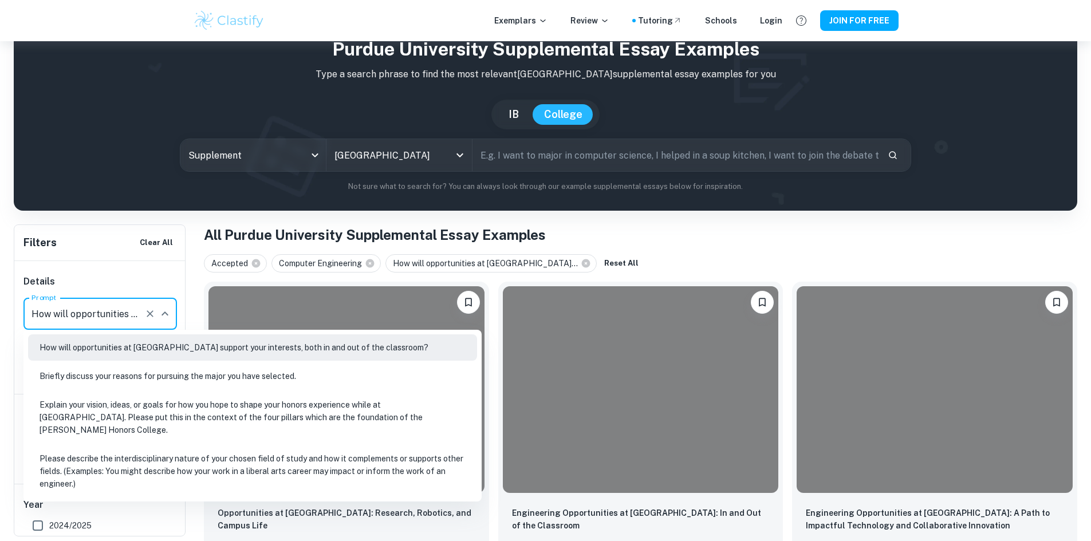
click at [162, 370] on li "Briefly discuss your reasons for pursuing the major you have selected." at bounding box center [252, 376] width 449 height 26
type input "Briefly discuss your reasons for pursuing the major you have selected."
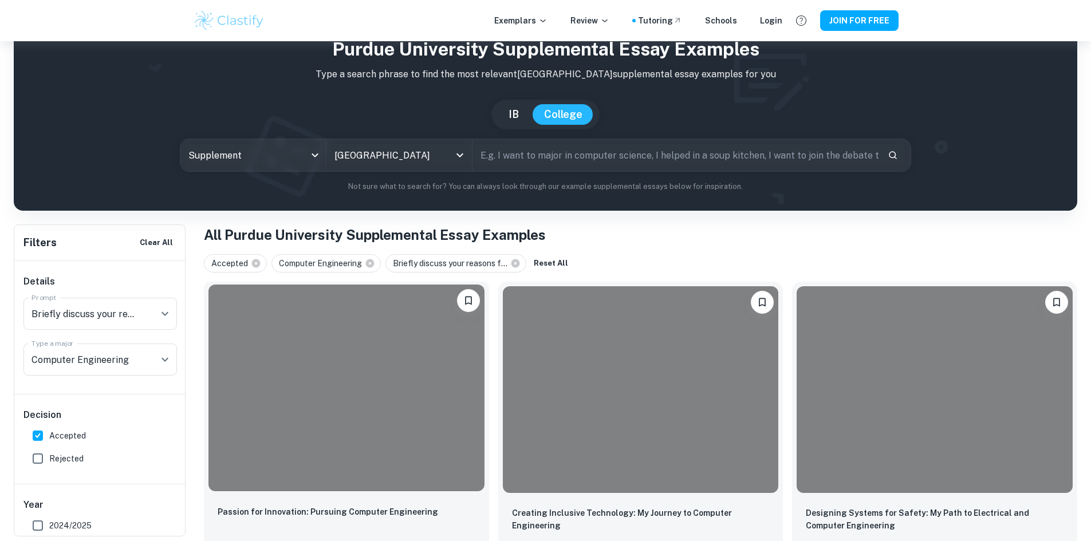
click at [301, 433] on div at bounding box center [346, 388] width 276 height 207
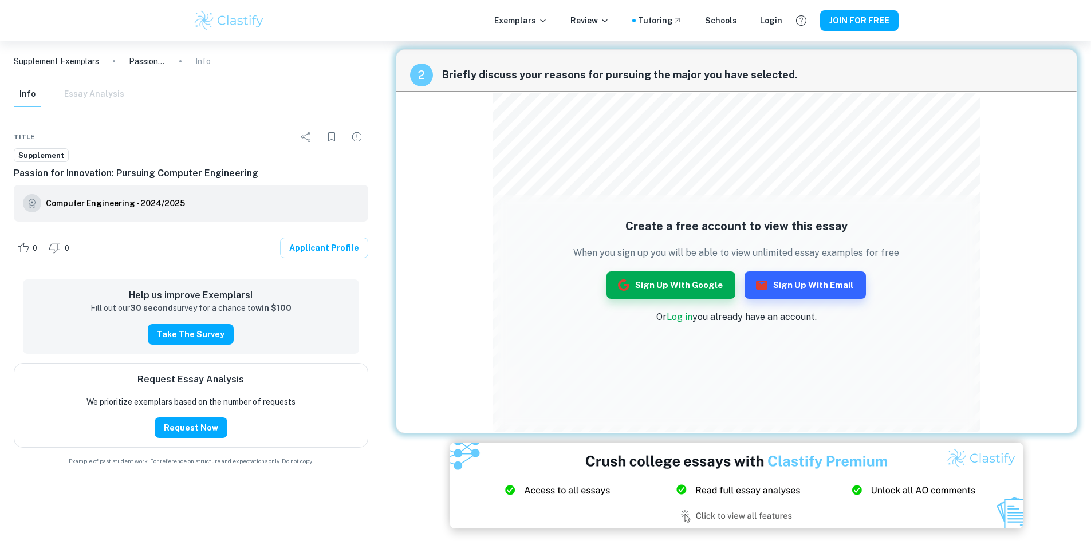
scroll to position [400, 0]
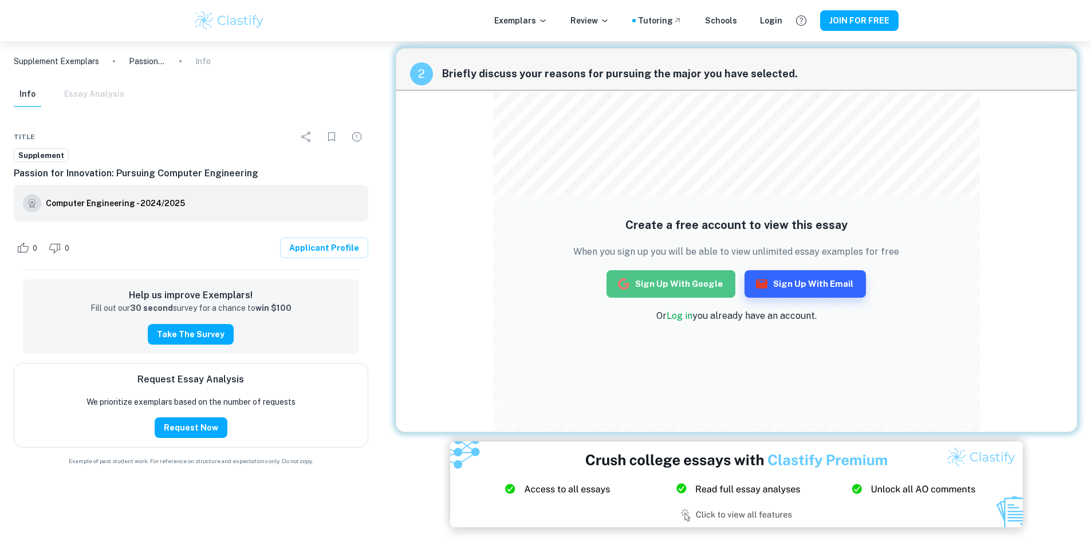
click at [683, 286] on button "Sign up with Google" at bounding box center [670, 283] width 129 height 27
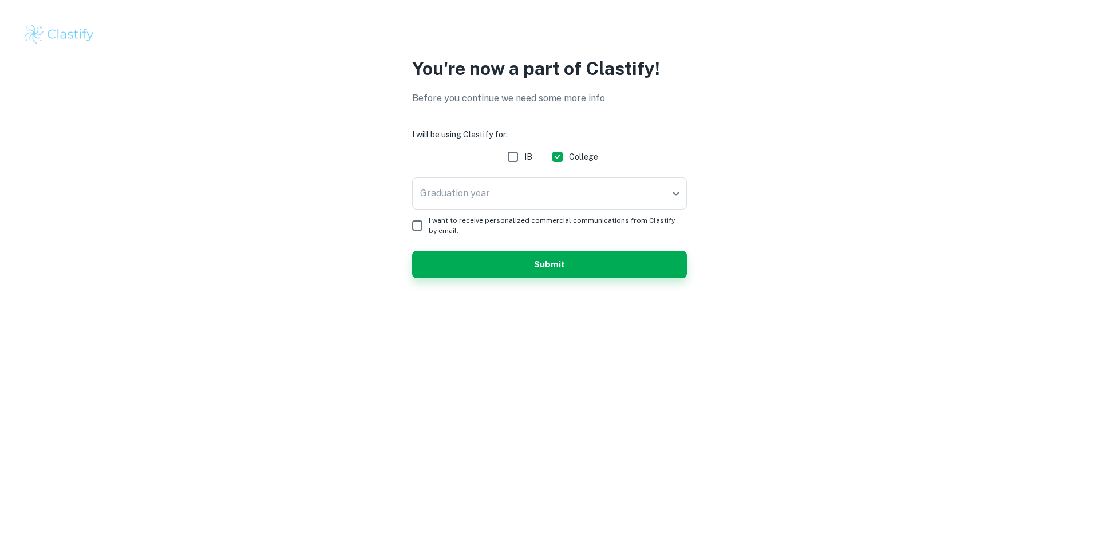
click at [470, 194] on body "We value your privacy We use cookies to enhance your browsing experience, serve…" at bounding box center [549, 270] width 1099 height 541
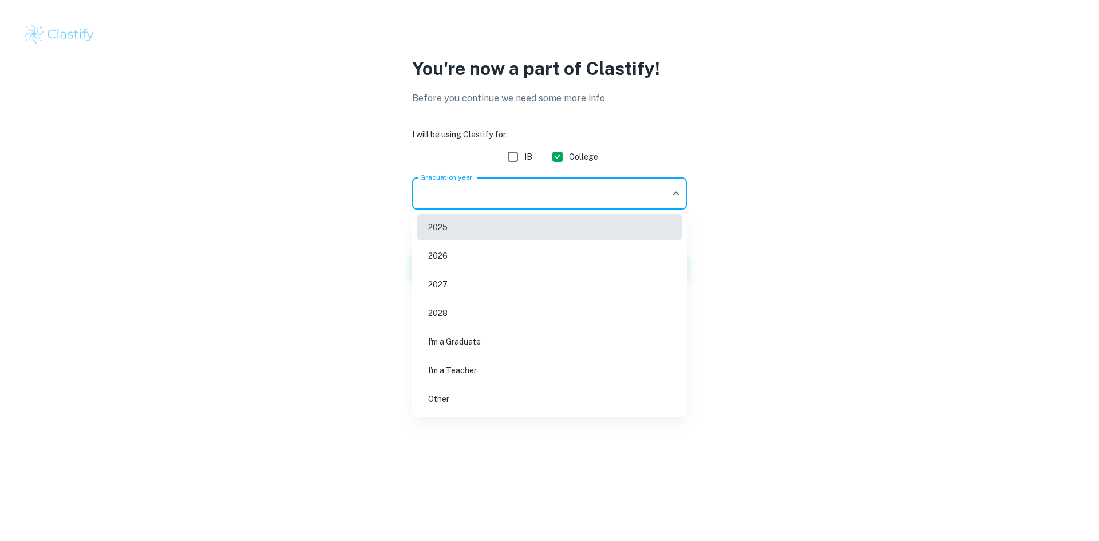
click at [468, 255] on li "2026" at bounding box center [550, 256] width 266 height 26
type input "2026"
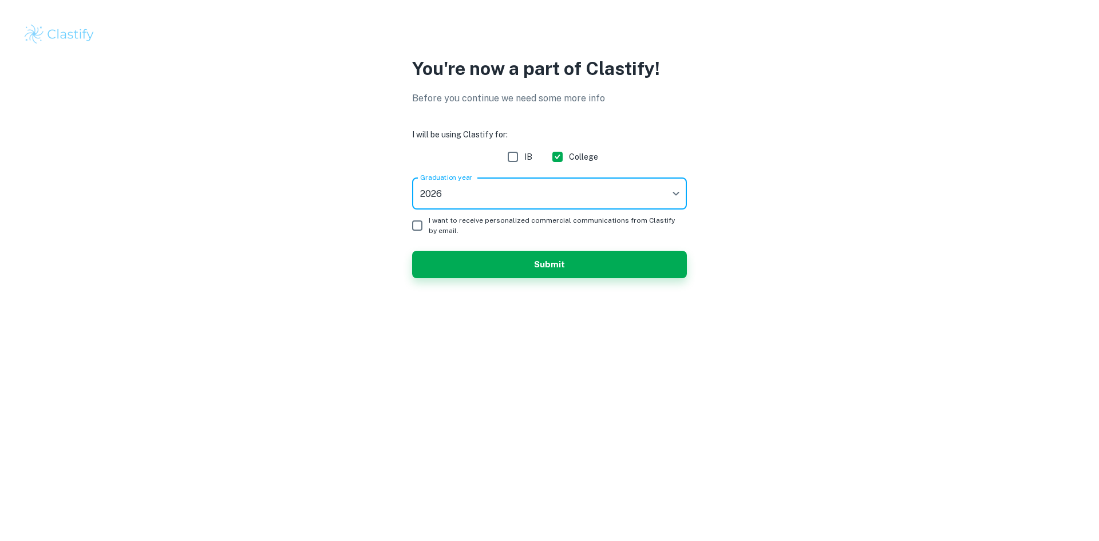
click at [412, 226] on input "I want to receive personalized commercial communications from Clastify by email." at bounding box center [417, 225] width 23 height 23
checkbox input "true"
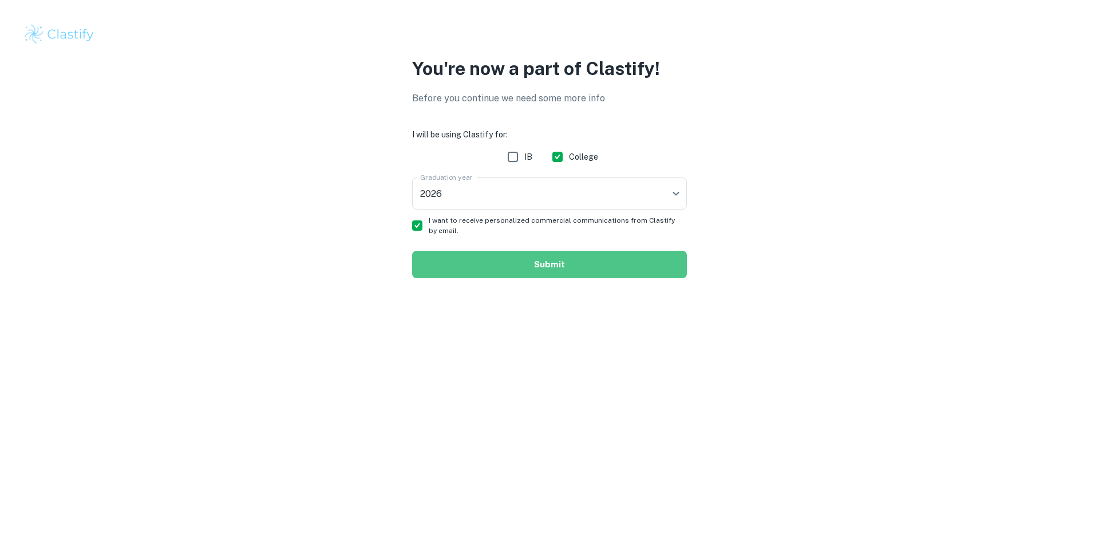
click at [578, 272] on button "Submit" at bounding box center [549, 264] width 275 height 27
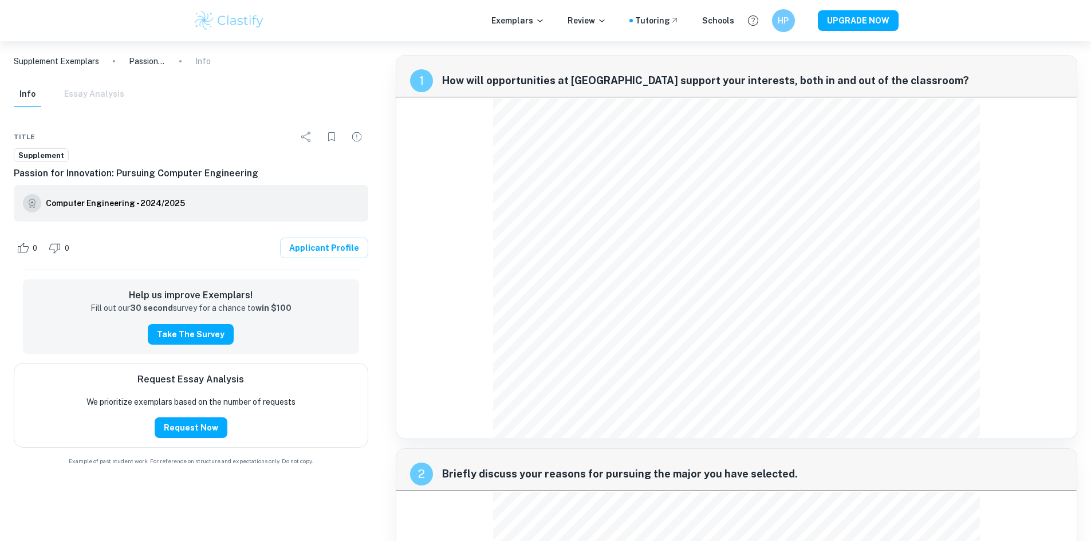
click at [93, 93] on div "Info Essay Analysis" at bounding box center [69, 94] width 111 height 25
click at [88, 96] on div "Info Essay Analysis" at bounding box center [69, 94] width 111 height 25
click at [85, 58] on p "Supplement Exemplars" at bounding box center [56, 61] width 85 height 13
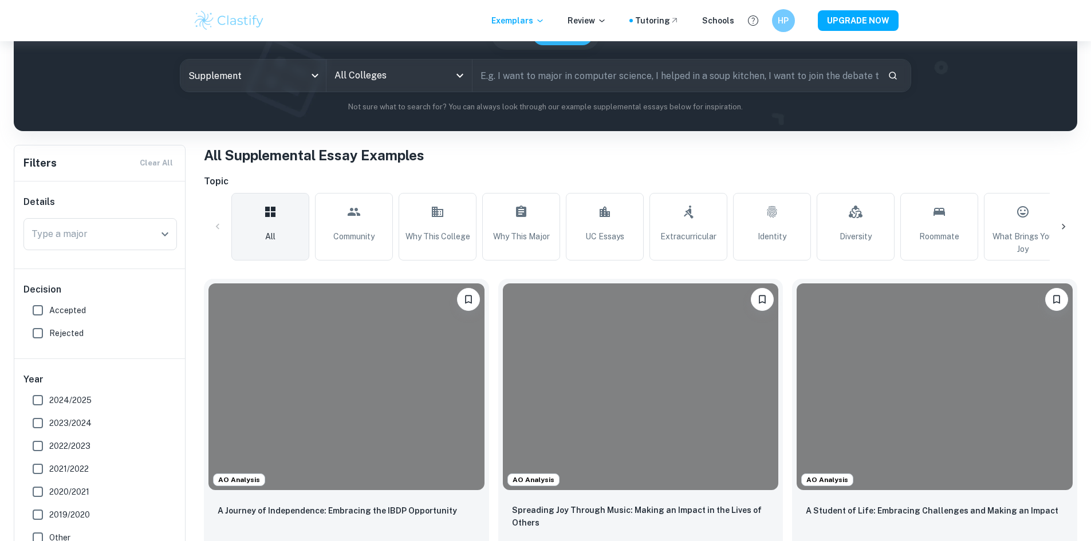
scroll to position [229, 0]
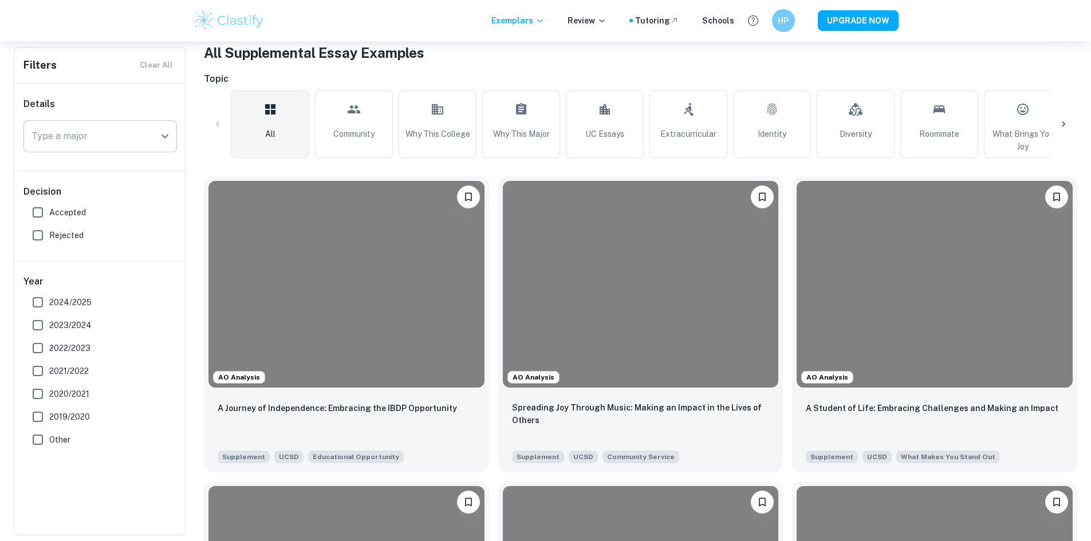
drag, startPoint x: 114, startPoint y: 105, endPoint x: 115, endPoint y: 124, distance: 18.9
click at [114, 119] on div "Details Type a major Type a major" at bounding box center [100, 127] width 172 height 87
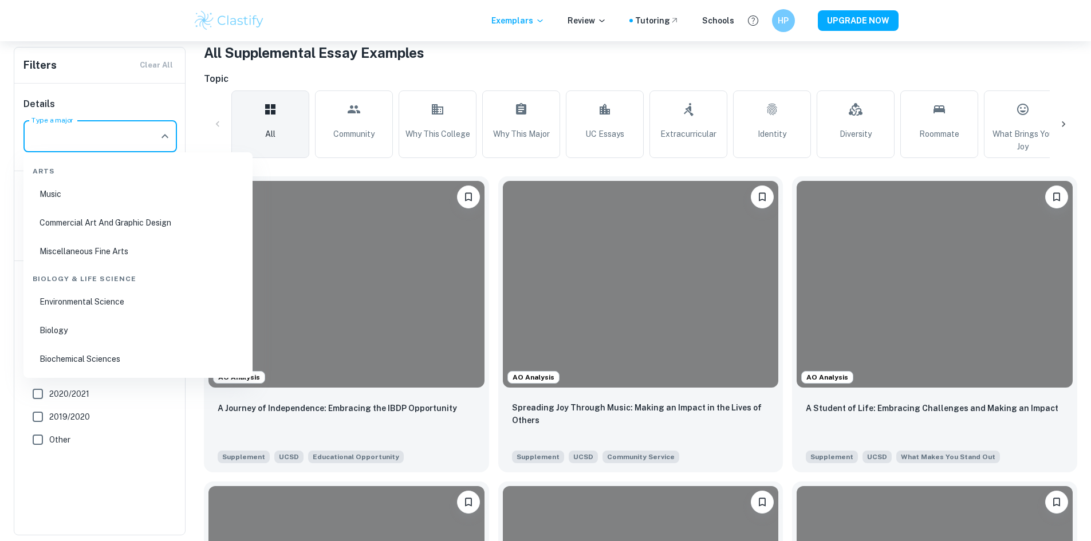
click at [116, 139] on input "Type a major" at bounding box center [92, 136] width 126 height 22
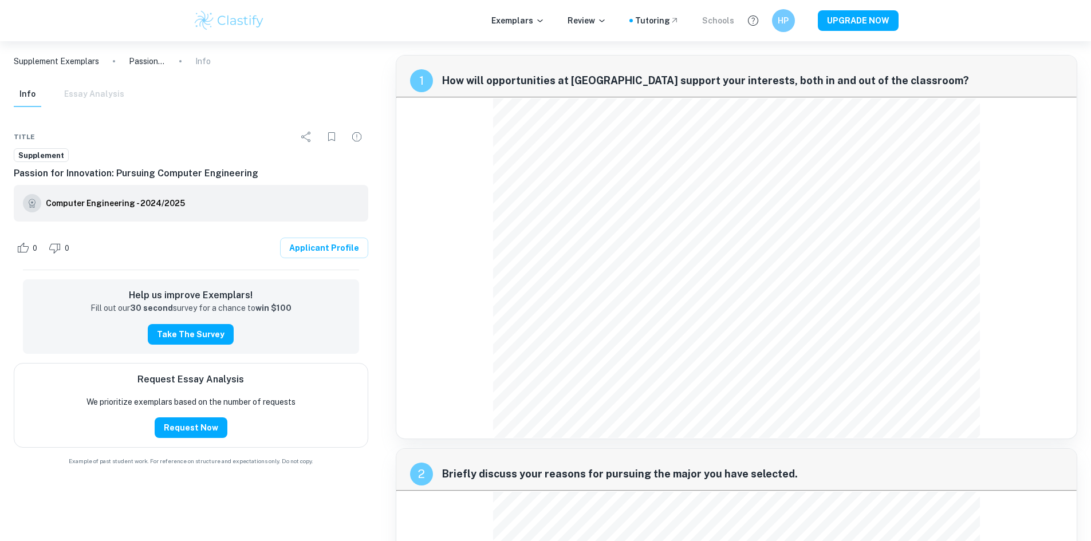
click at [717, 14] on div "Schools" at bounding box center [718, 20] width 32 height 13
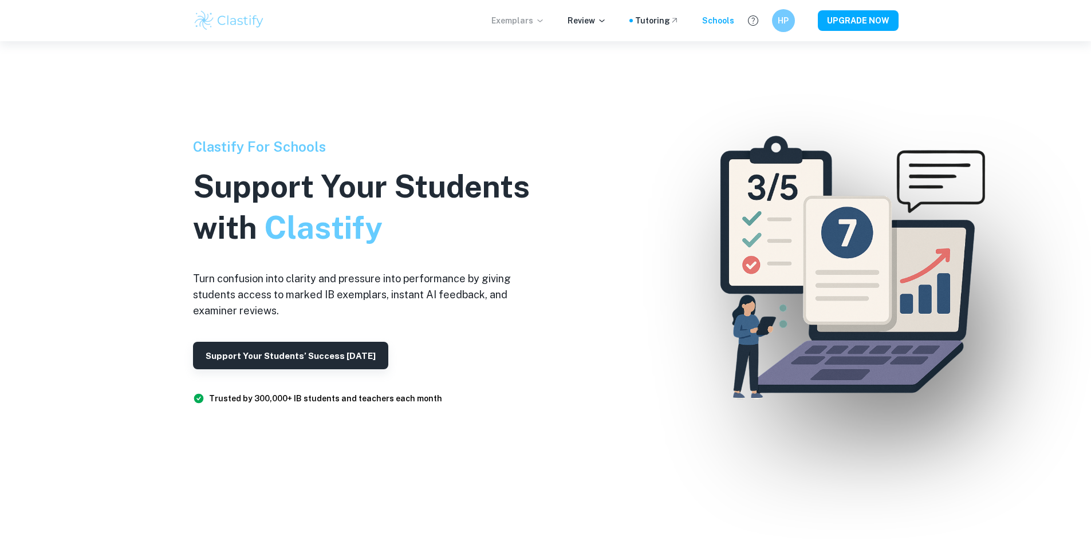
click at [527, 19] on p "Exemplars" at bounding box center [517, 20] width 53 height 13
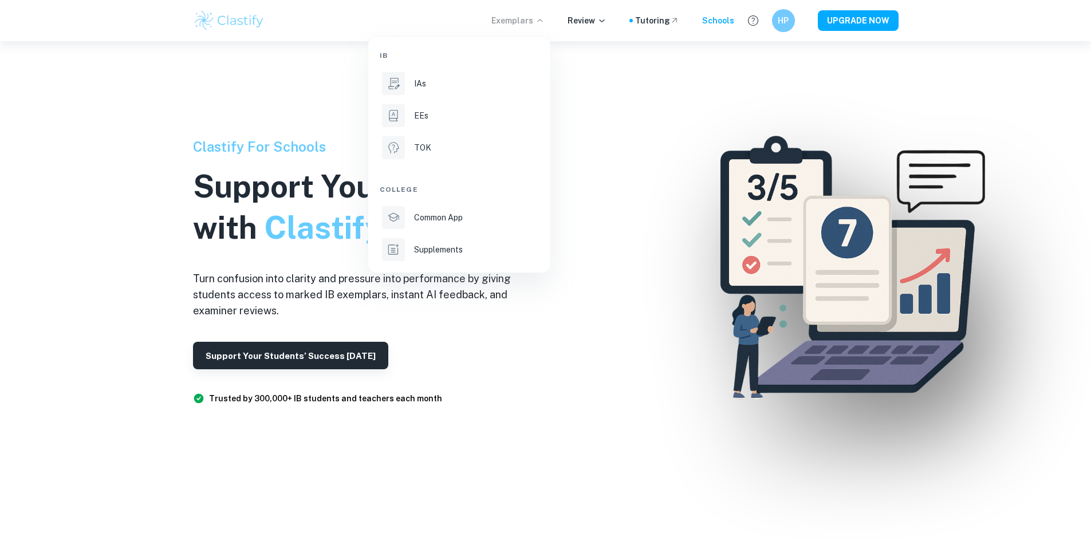
click at [428, 279] on div at bounding box center [545, 270] width 1091 height 541
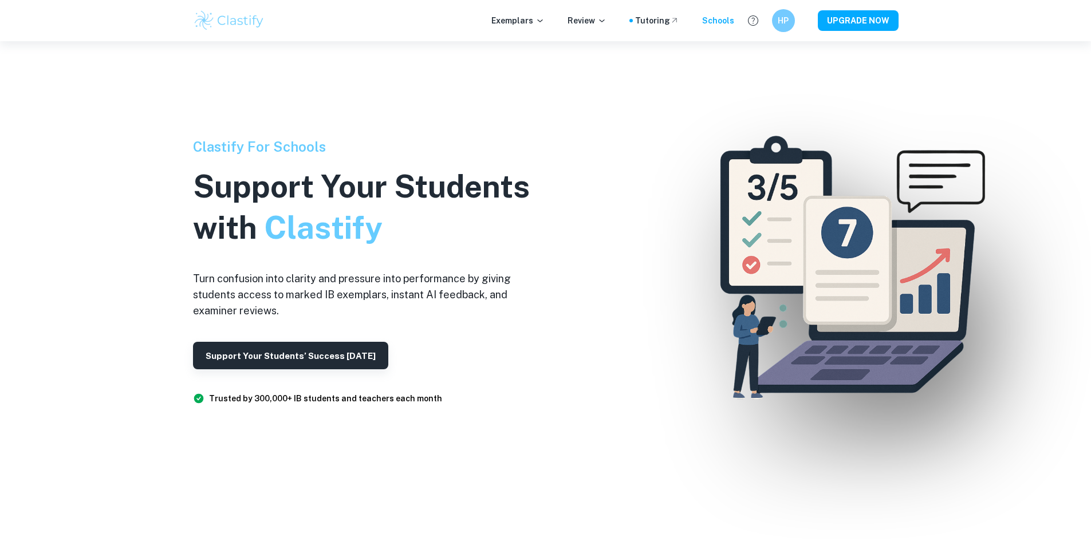
click at [428, 242] on div "IB IAs EEs TOK College Common App Supplements" at bounding box center [545, 270] width 1091 height 541
click at [531, 21] on p "Exemplars" at bounding box center [517, 20] width 53 height 13
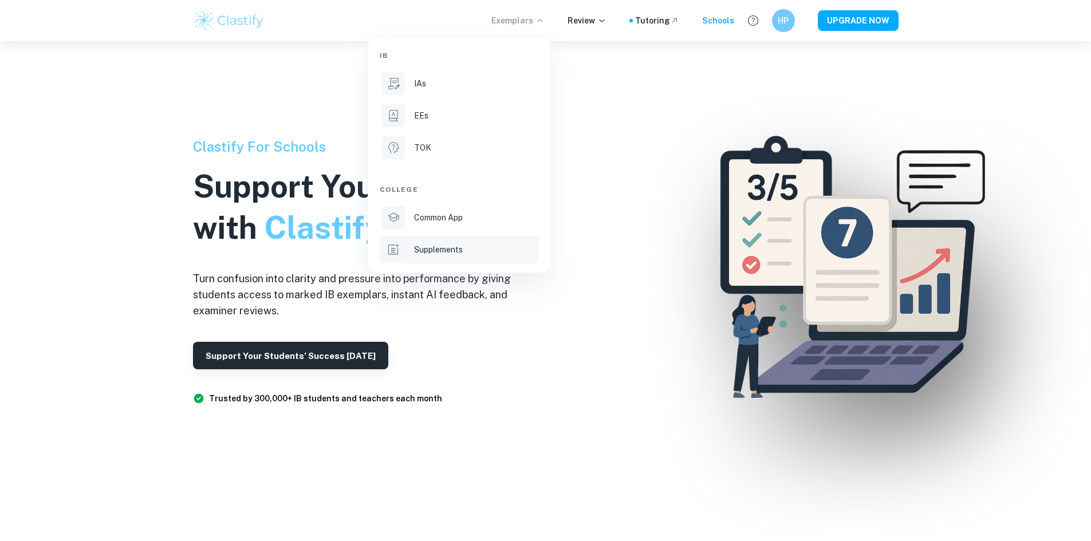
click at [421, 246] on p "Supplements" at bounding box center [438, 249] width 49 height 13
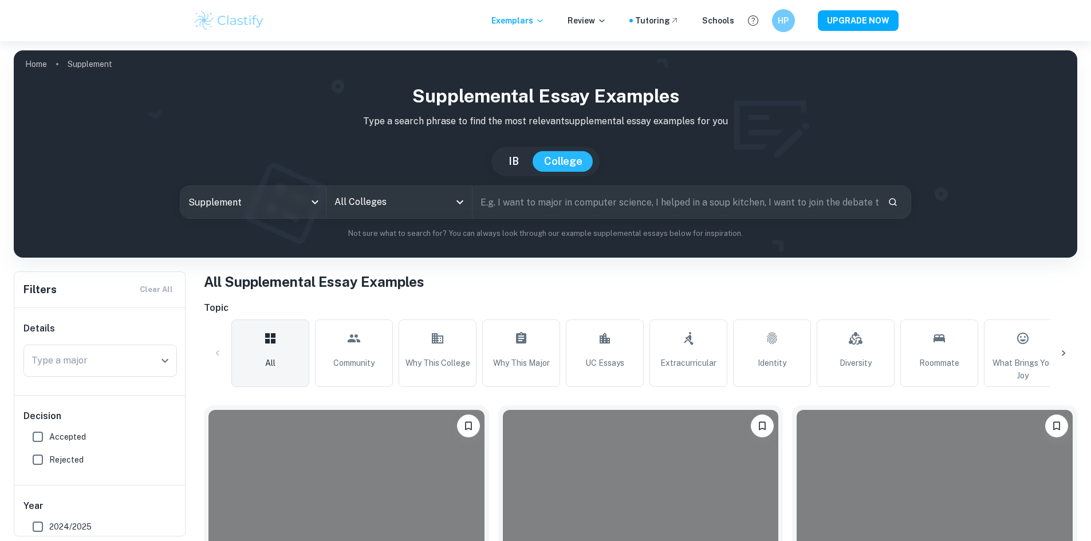
click at [345, 204] on input "All Colleges" at bounding box center [391, 202] width 118 height 22
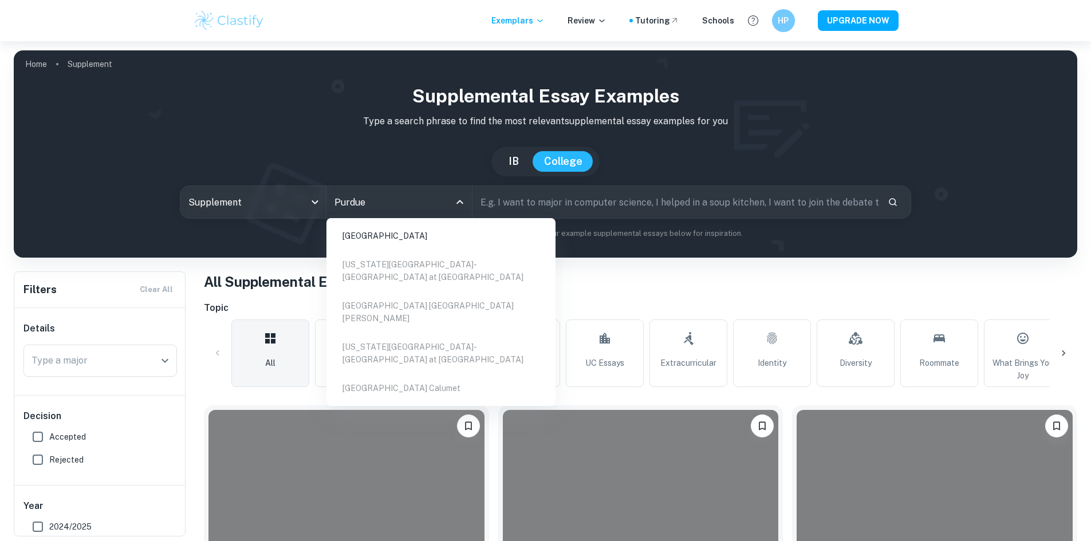
click at [370, 236] on li "[GEOGRAPHIC_DATA]" at bounding box center [441, 236] width 220 height 26
type input "Purdue"
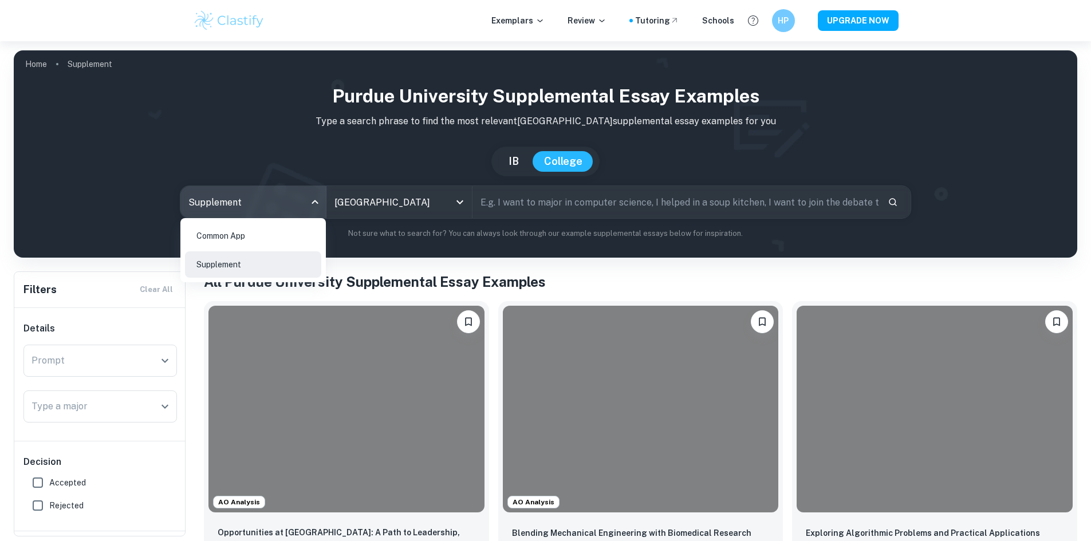
click at [232, 203] on body "We value your privacy We use cookies to enhance your browsing experience, serve…" at bounding box center [545, 311] width 1091 height 541
click at [234, 265] on li "Supplement" at bounding box center [253, 264] width 136 height 26
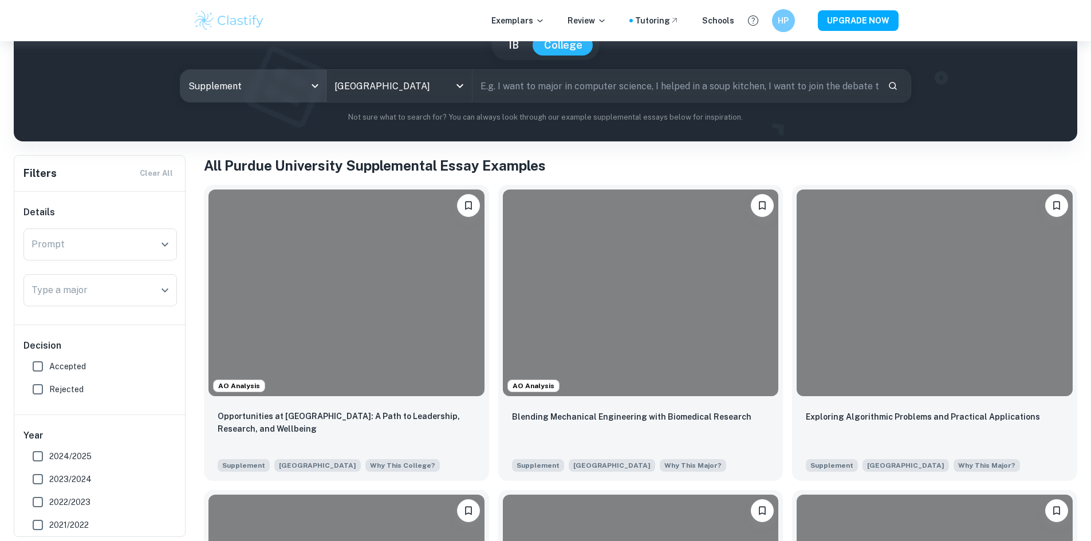
scroll to position [117, 0]
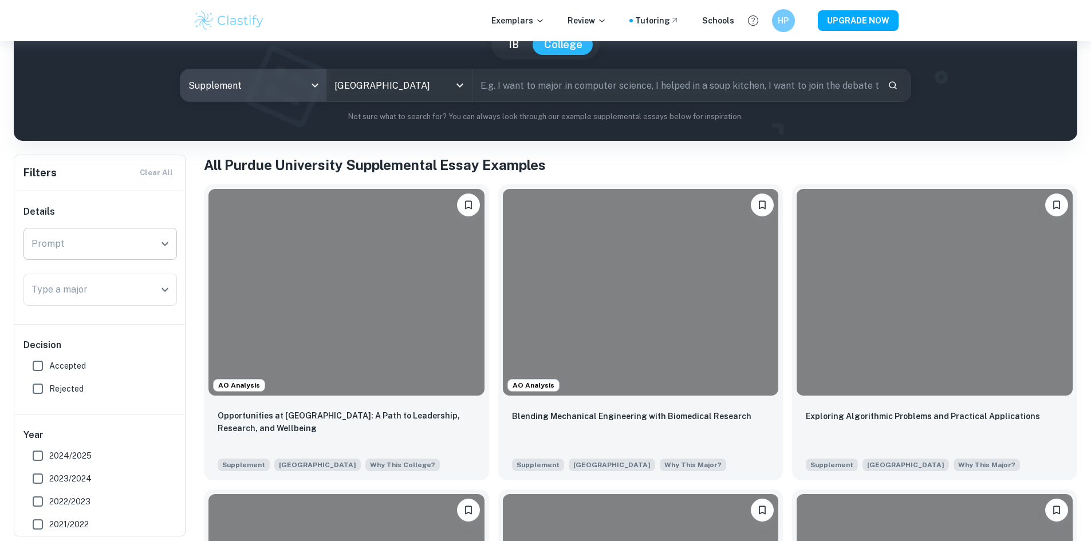
click at [131, 244] on input "Prompt" at bounding box center [92, 244] width 126 height 22
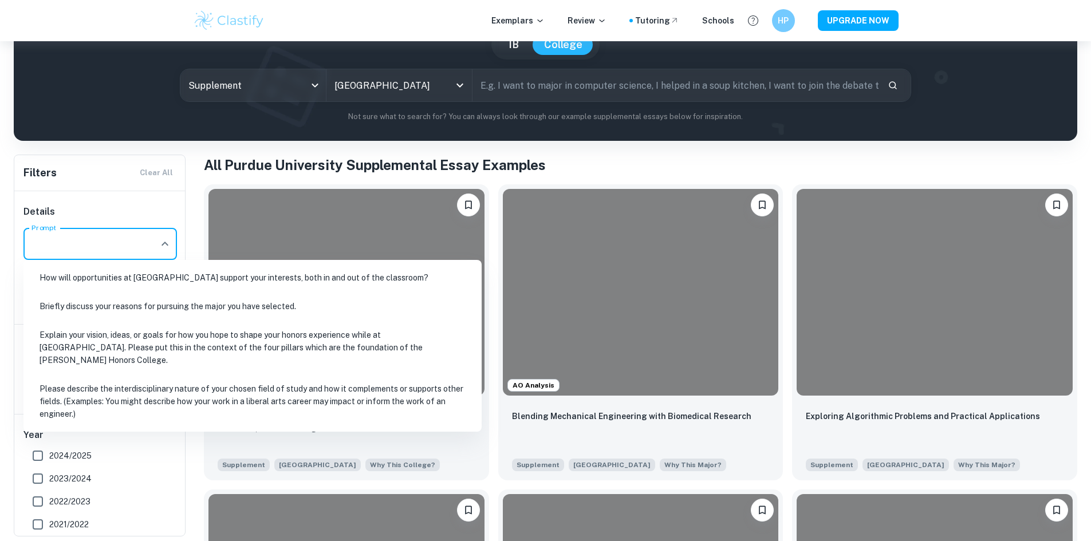
click at [136, 306] on li "Briefly discuss your reasons for pursuing the major you have selected." at bounding box center [252, 306] width 449 height 26
type input "Briefly discuss your reasons for pursuing the major you have selected."
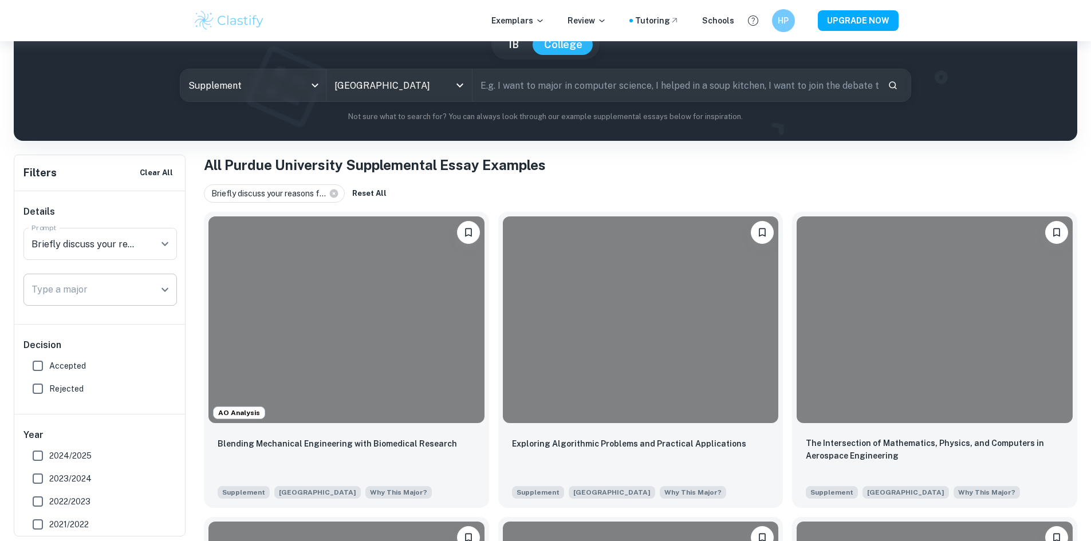
click at [136, 296] on input "Type a major" at bounding box center [92, 290] width 126 height 22
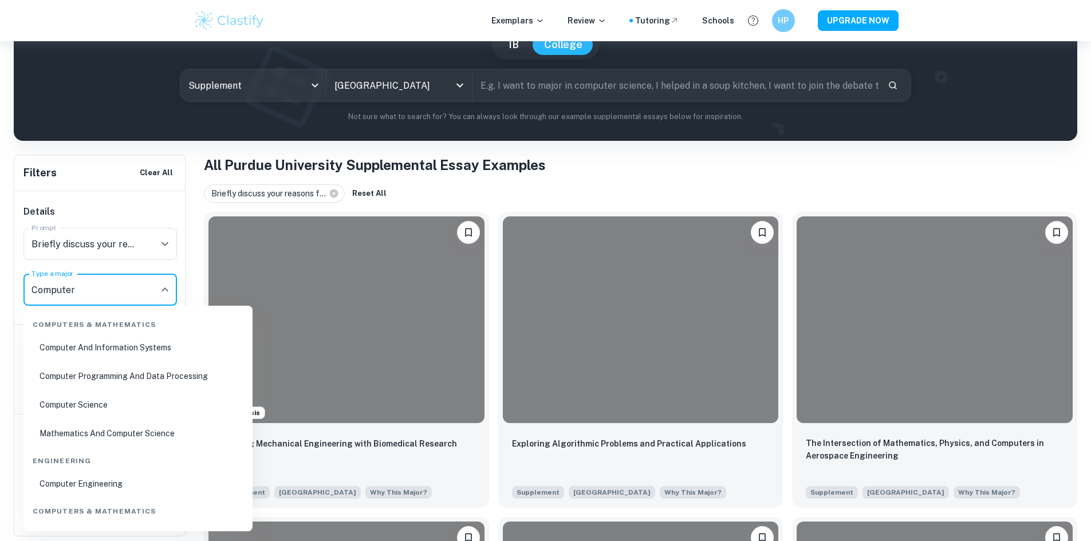
click at [113, 479] on li "Computer Engineering" at bounding box center [138, 484] width 220 height 26
type input "Computer Engineering"
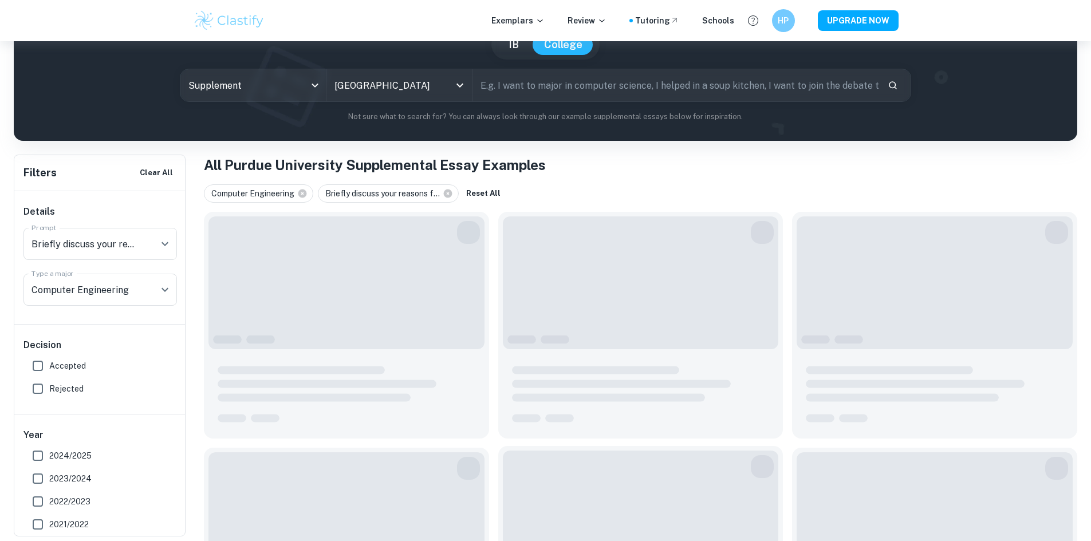
click at [503, 473] on span at bounding box center [641, 517] width 276 height 133
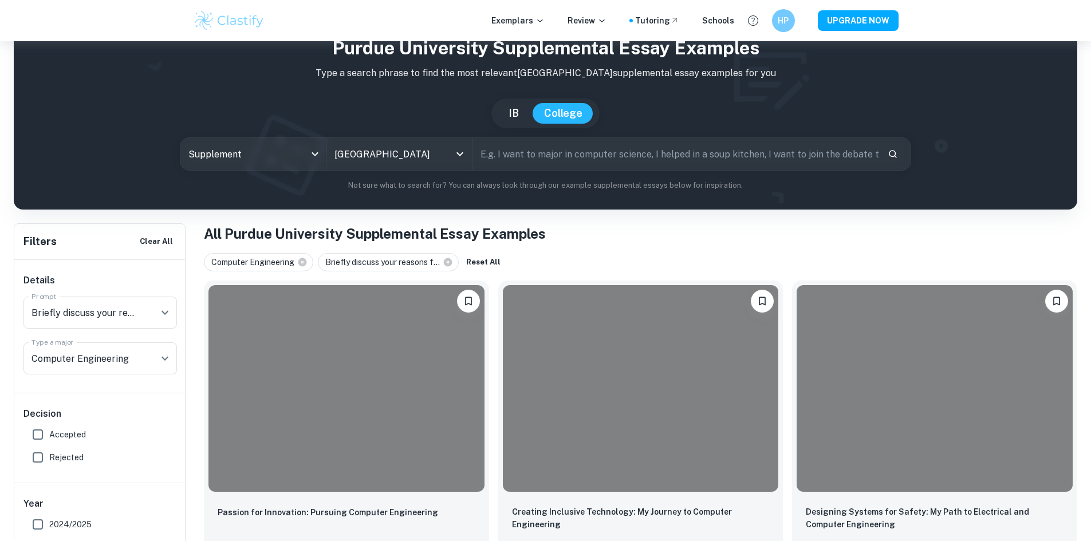
scroll to position [47, 0]
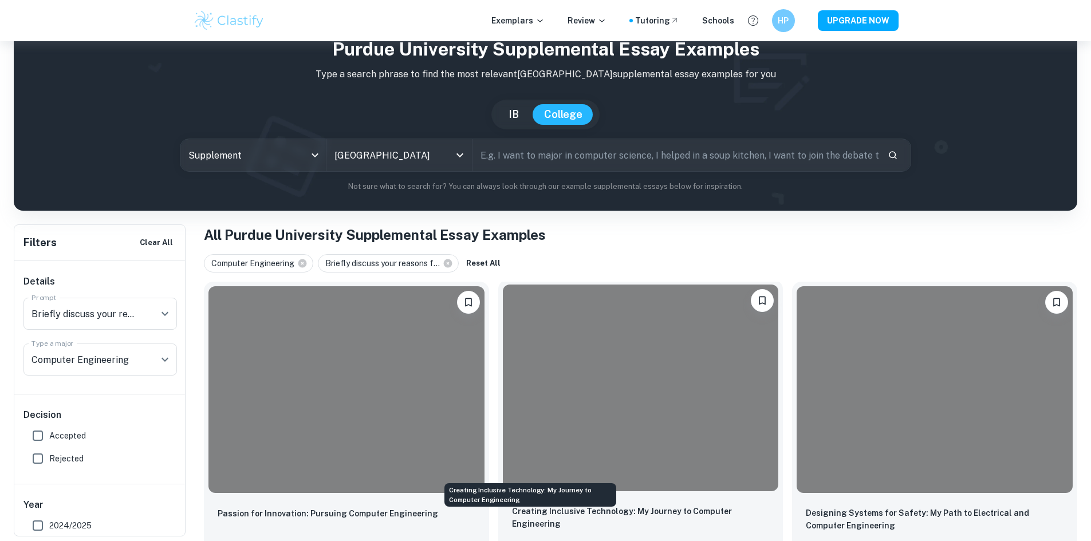
click at [518, 505] on p "Creating Inclusive Technology: My Journey to Computer Engineering" at bounding box center [641, 517] width 258 height 25
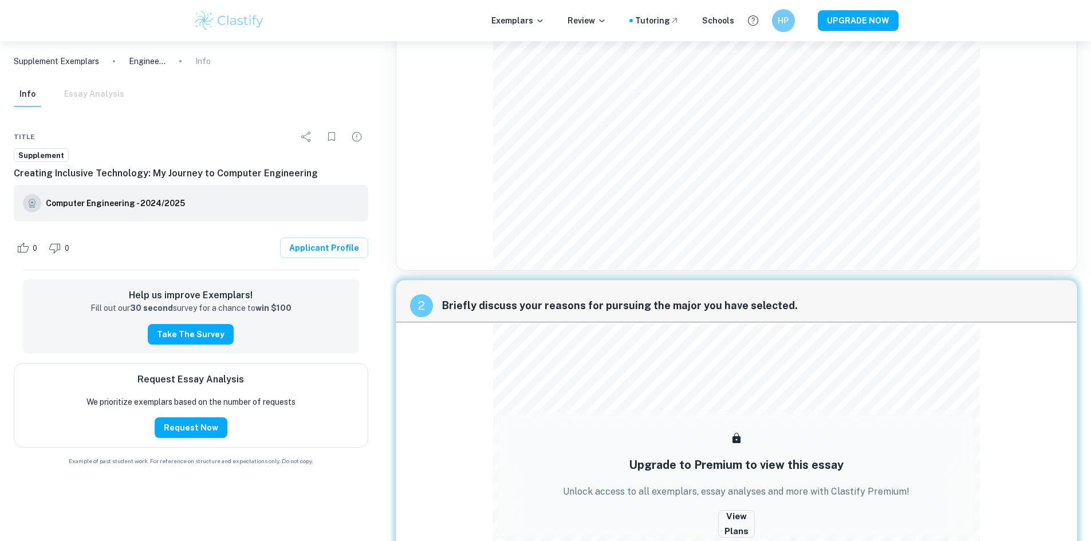
scroll to position [236, 0]
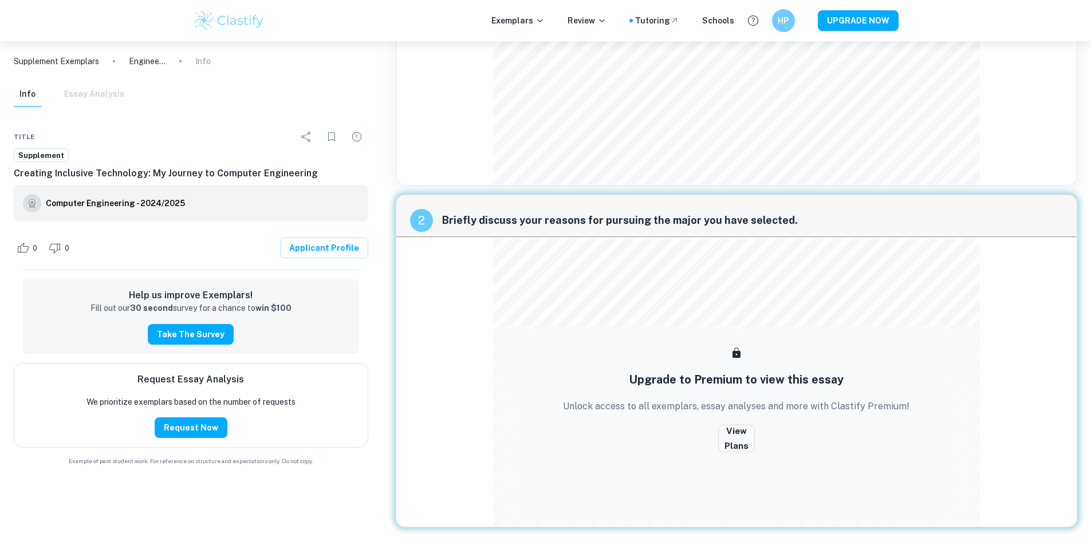
scroll to position [47, 0]
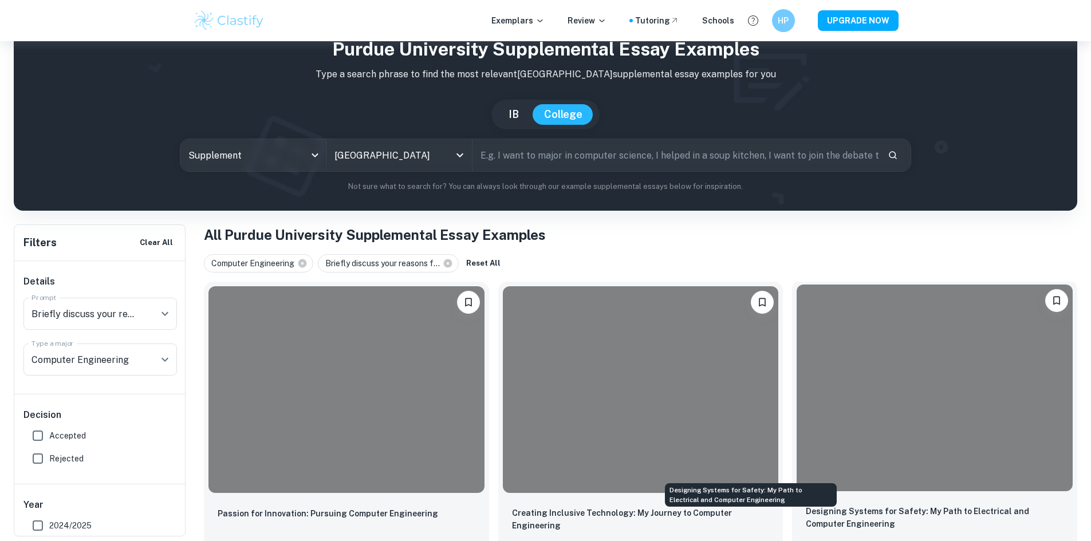
click at [806, 505] on p "Designing Systems for Safety: My Path to Electrical and Computer Engineering" at bounding box center [935, 517] width 258 height 25
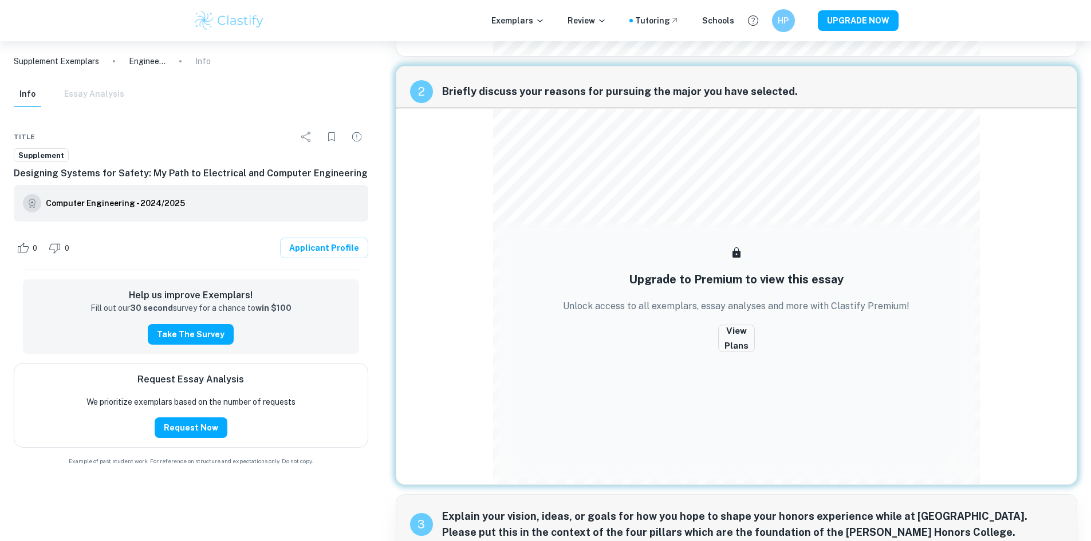
scroll to position [424, 0]
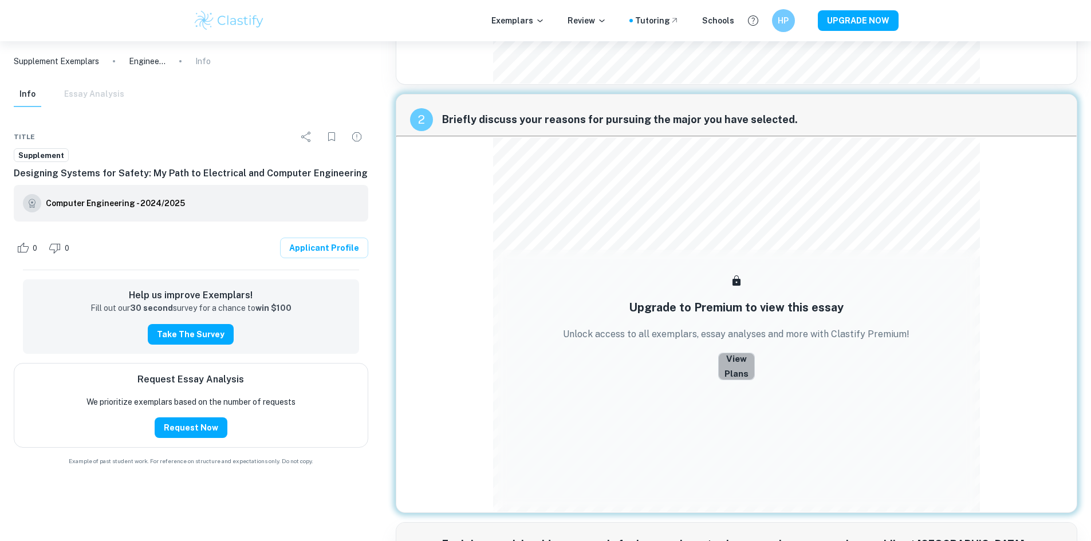
click at [727, 357] on button "View Plans" at bounding box center [736, 366] width 37 height 27
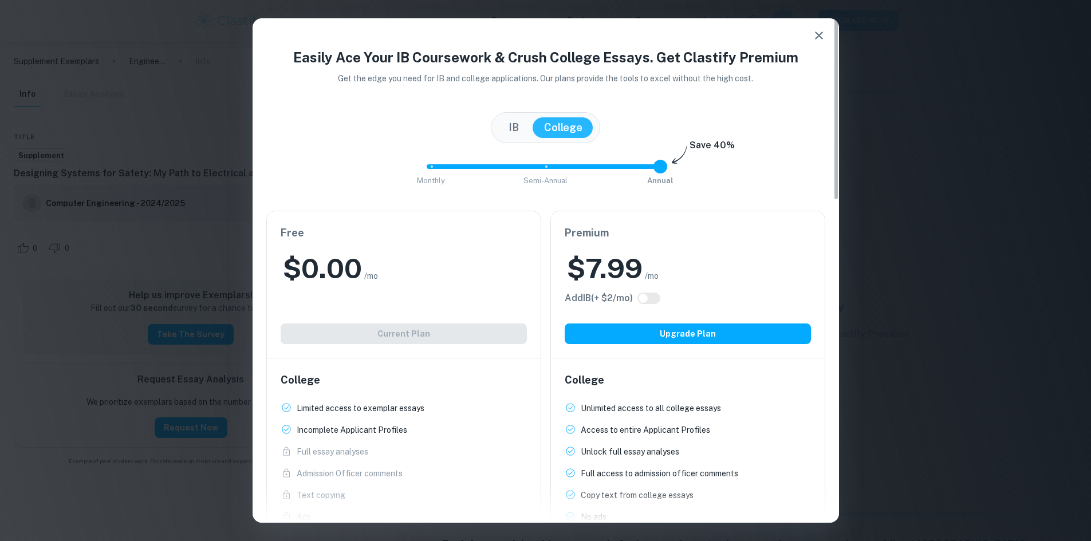
click at [466, 321] on div "Free $ 0.00 /mo Add IB (+ $ 2 /mo) Current Plan" at bounding box center [404, 284] width 274 height 147
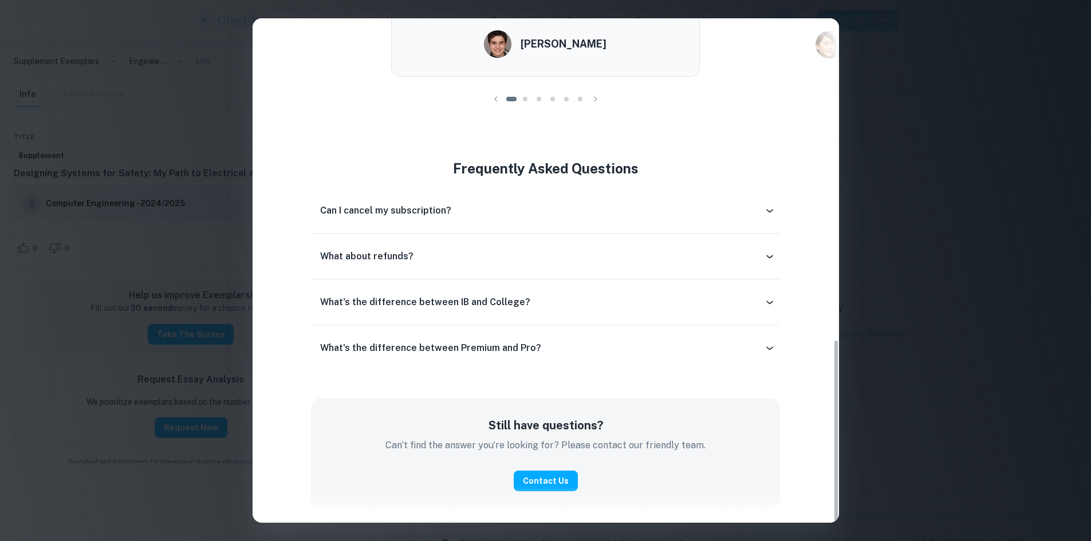
scroll to position [888, 0]
click at [456, 253] on div "What about refunds?" at bounding box center [542, 256] width 444 height 14
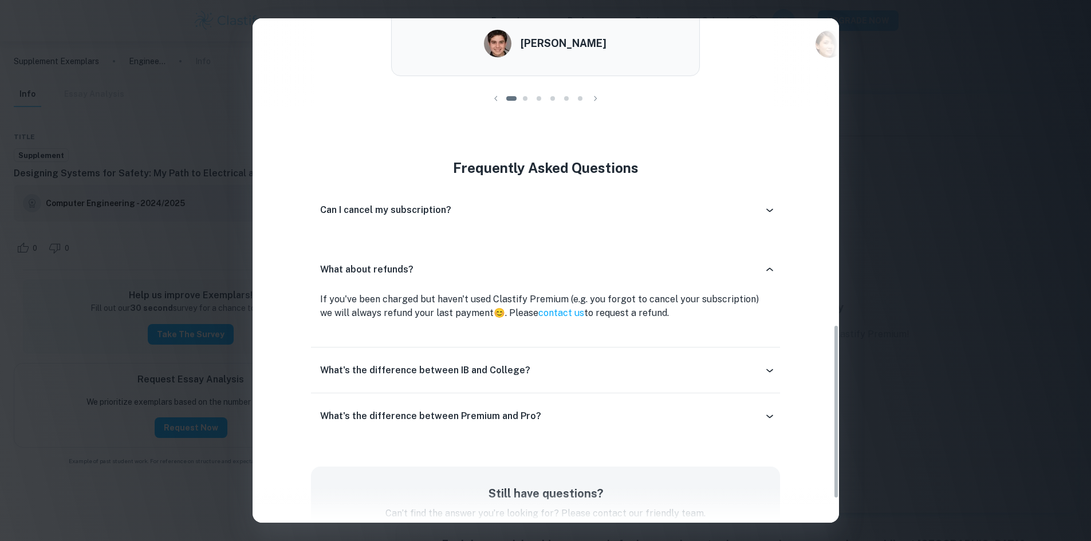
click at [455, 215] on div "Can I cancel my subscription?" at bounding box center [542, 210] width 444 height 14
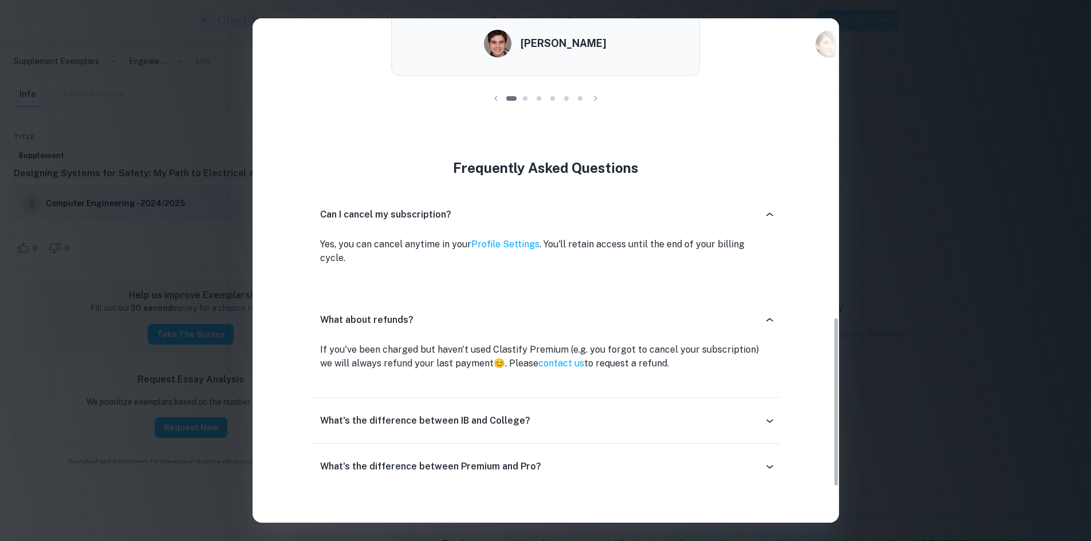
click at [137, 412] on div "Easily Ace Your IB Coursework & Crush College Essays. Get Clastify Premium Get …" at bounding box center [545, 270] width 1091 height 541
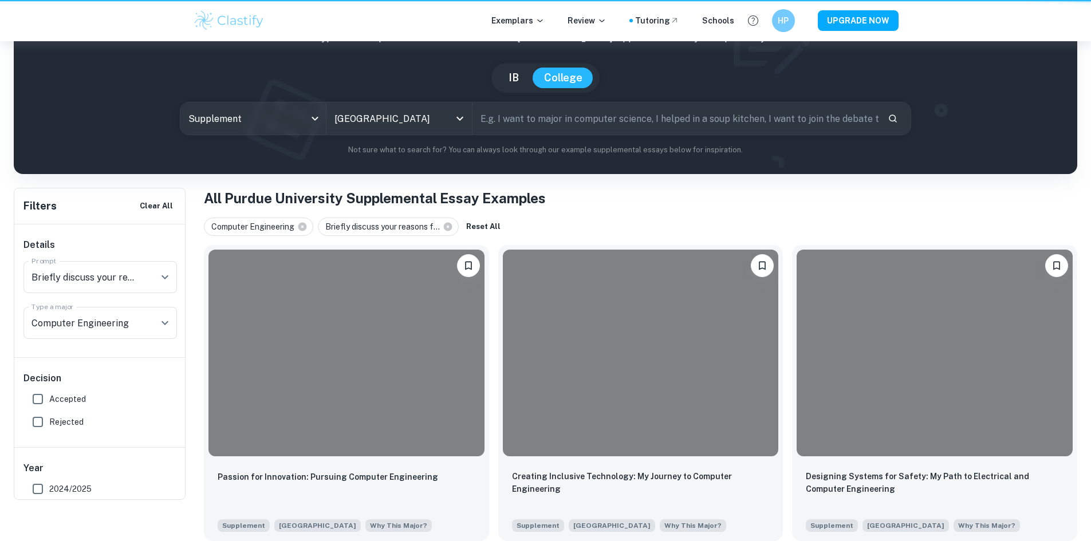
scroll to position [47, 0]
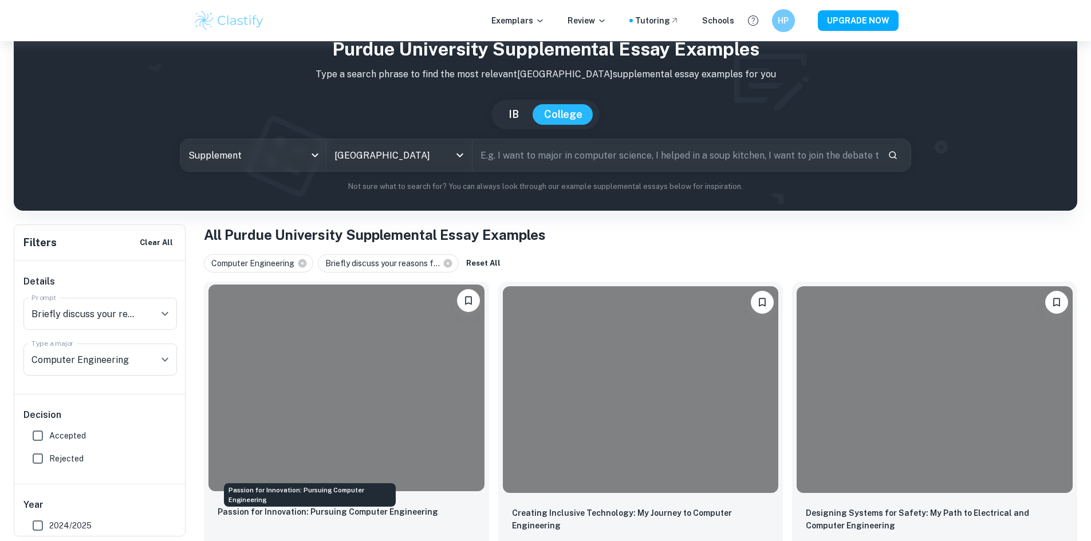
click at [304, 506] on p "Passion for Innovation: Pursuing Computer Engineering" at bounding box center [328, 512] width 220 height 13
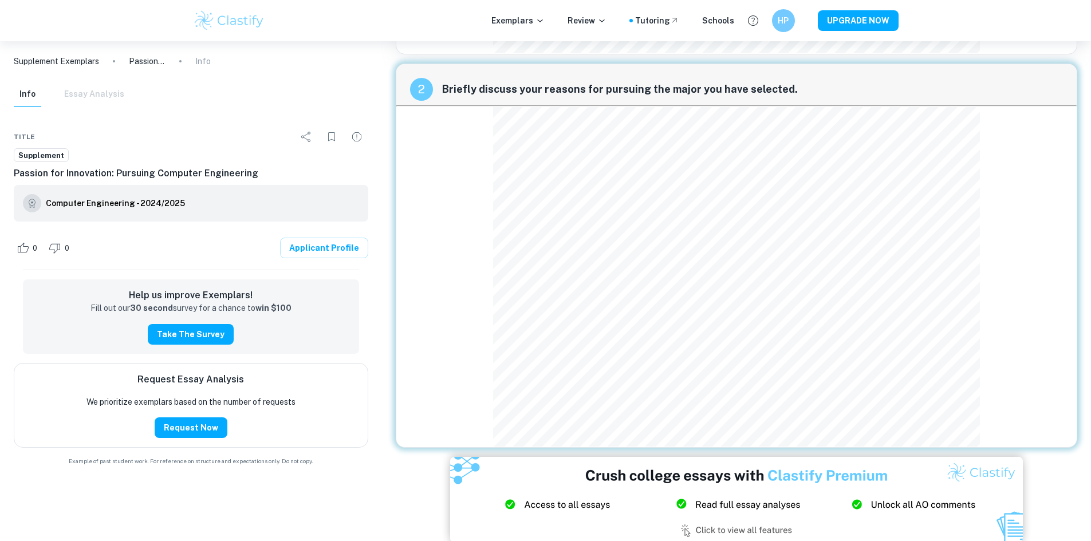
scroll to position [400, 0]
